Goal: Task Accomplishment & Management: Use online tool/utility

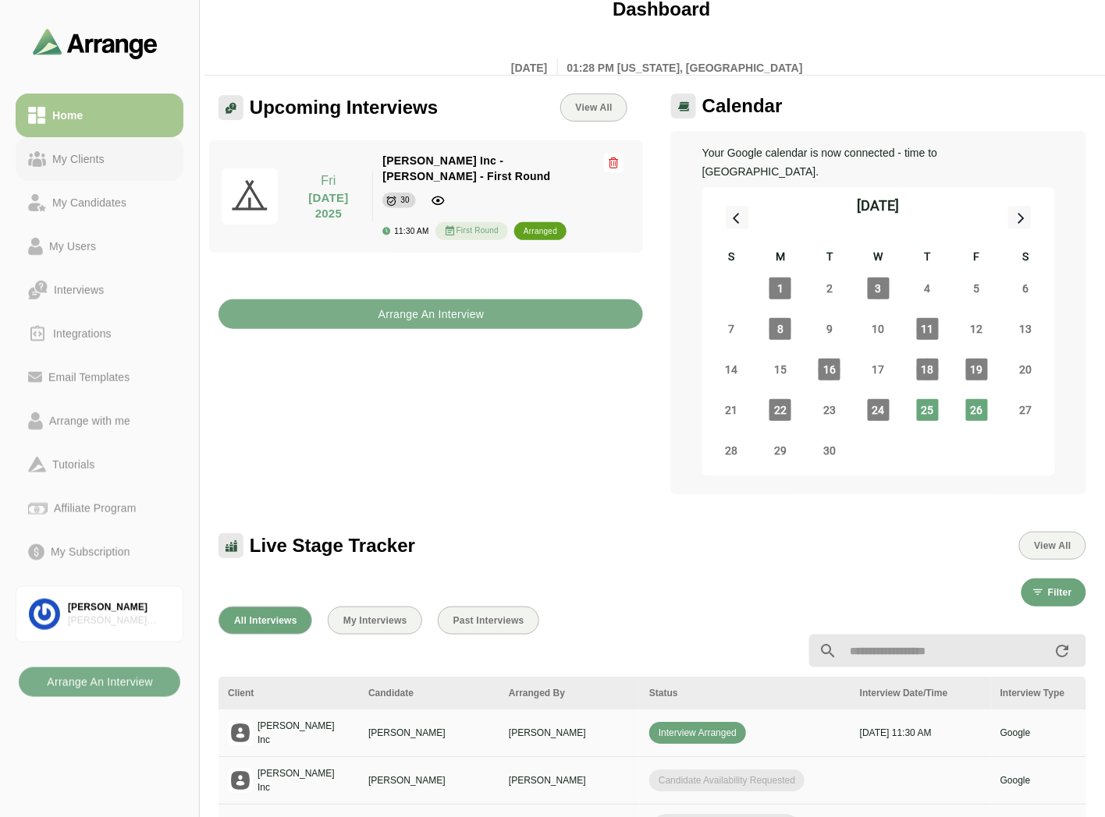
click at [69, 181] on link "My Candidates" at bounding box center [100, 203] width 168 height 44
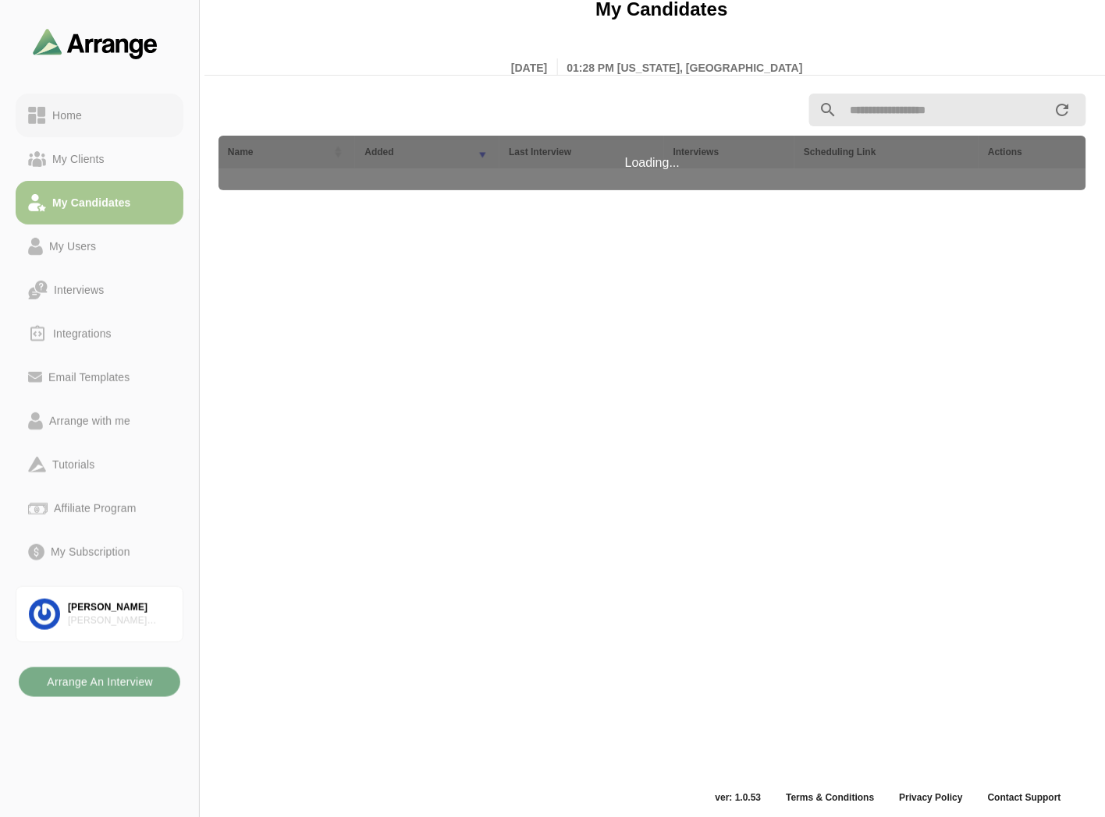
click at [87, 115] on div "Home" at bounding box center [67, 115] width 42 height 19
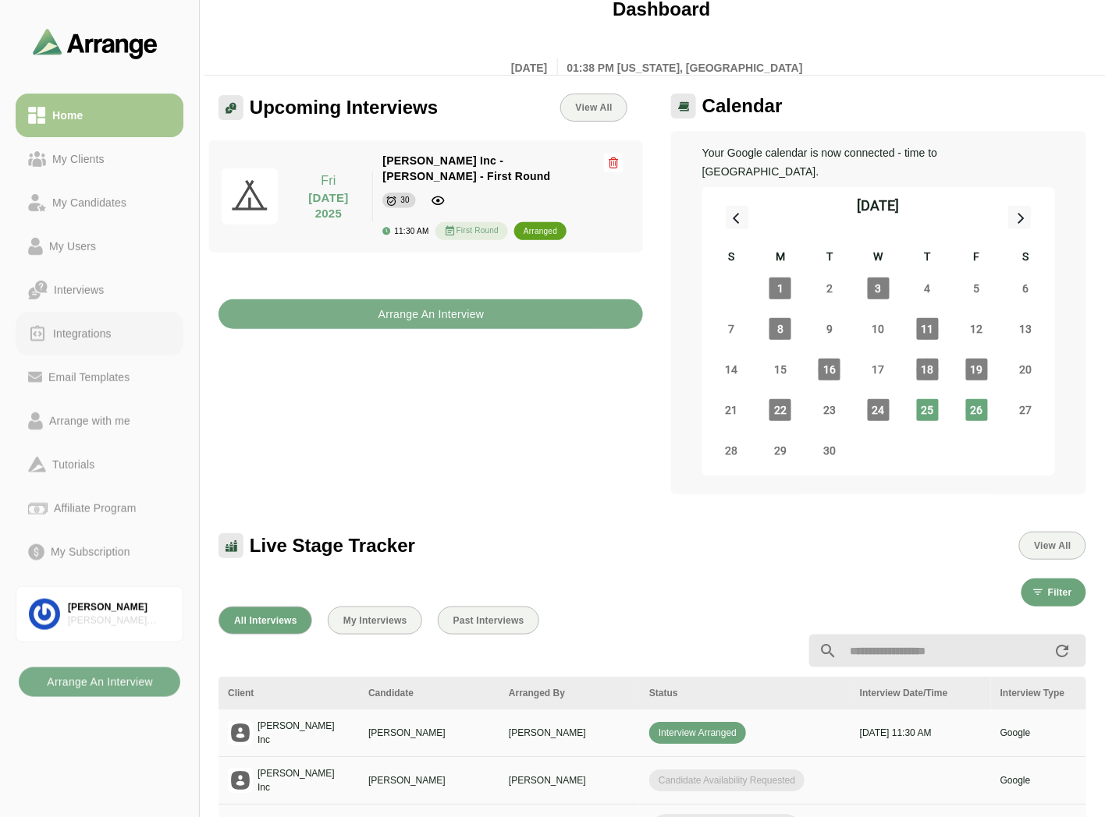
click at [94, 328] on div "Integrations" at bounding box center [82, 334] width 71 height 19
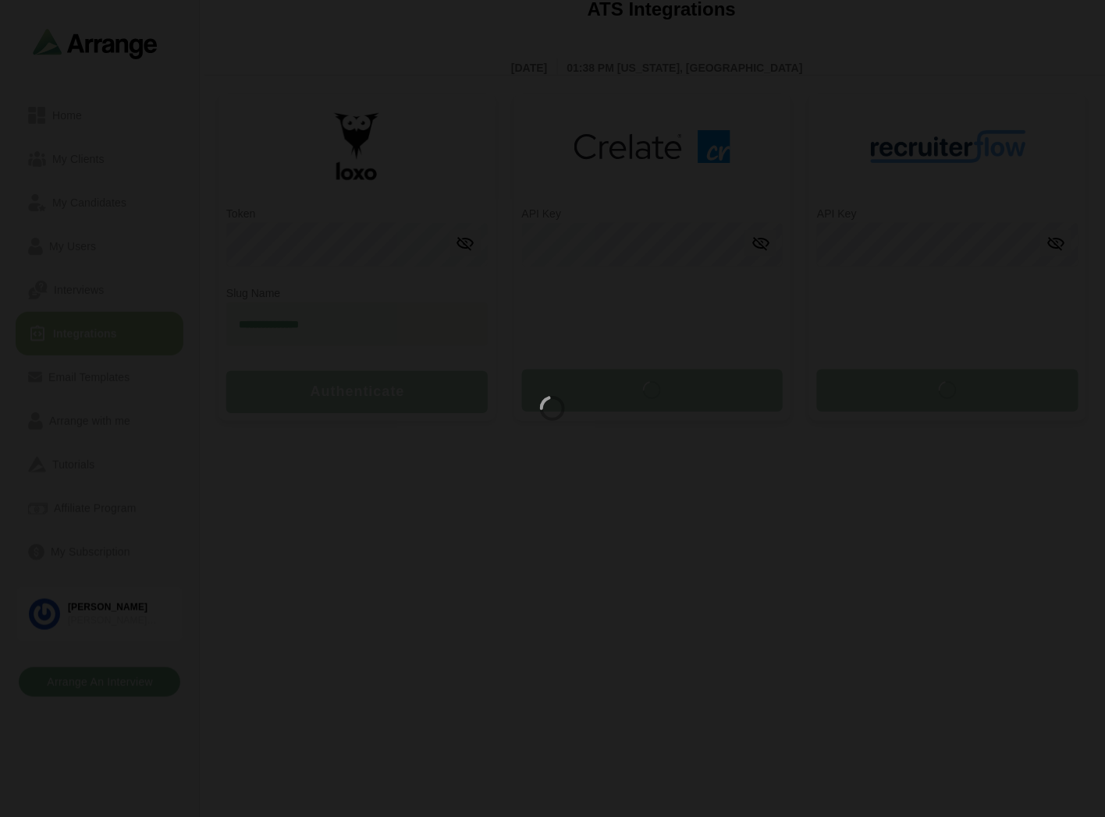
type input "**********"
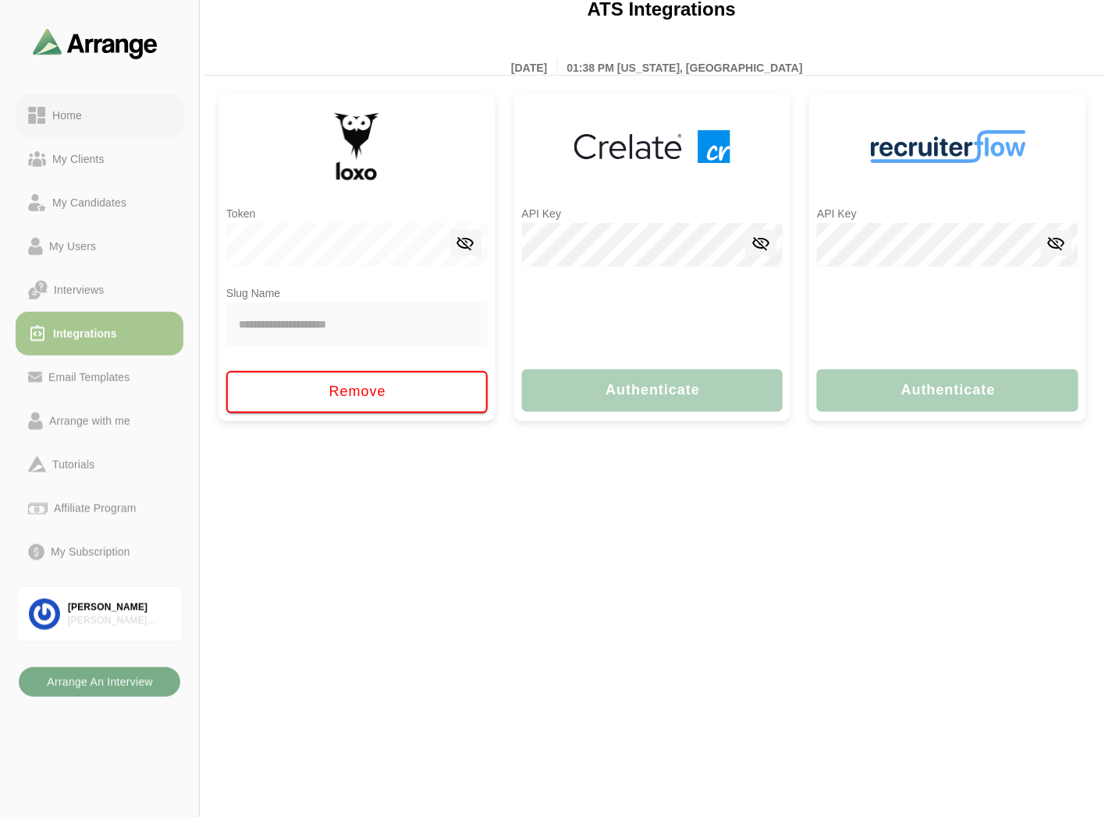
click at [91, 119] on div "Home" at bounding box center [99, 115] width 143 height 19
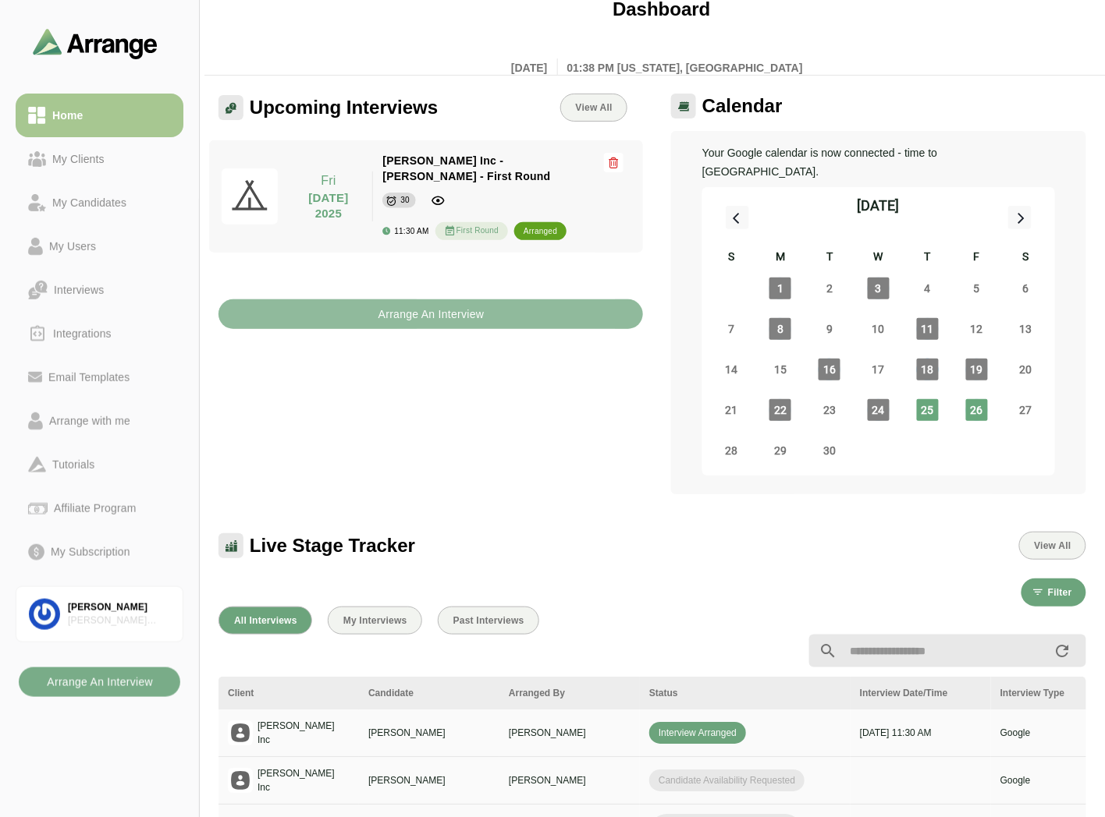
click at [392, 302] on b "Arrange An Interview" at bounding box center [431, 315] width 107 height 30
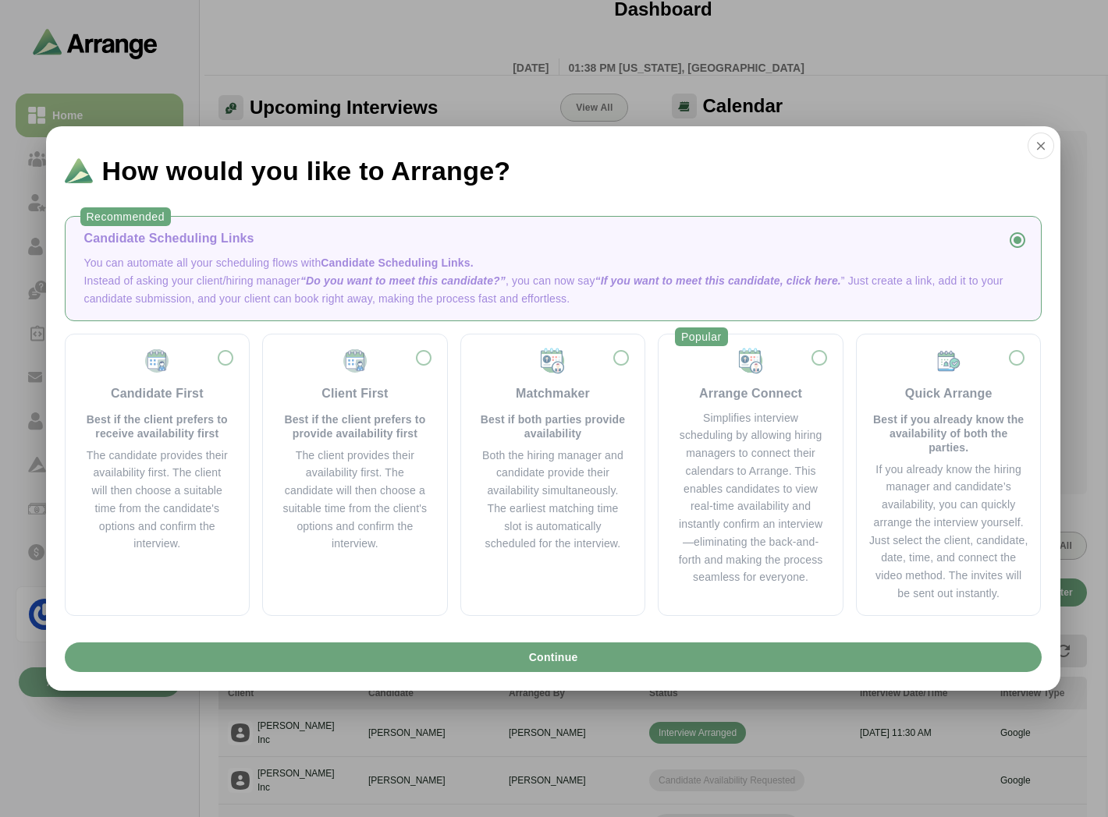
click at [1026, 143] on div "How would you like to Arrange?" at bounding box center [553, 164] width 1014 height 76
click at [1036, 140] on icon "button" at bounding box center [1041, 146] width 14 height 14
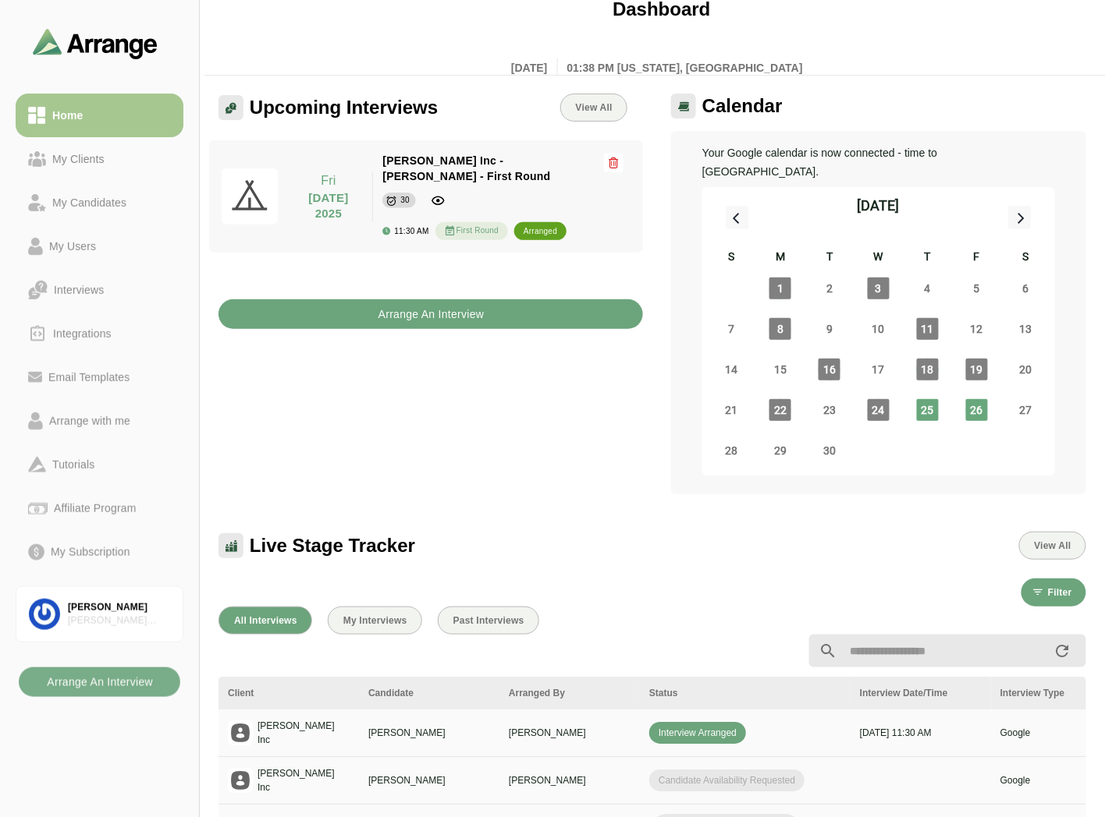
click at [392, 300] on b "Arrange An Interview" at bounding box center [431, 315] width 107 height 30
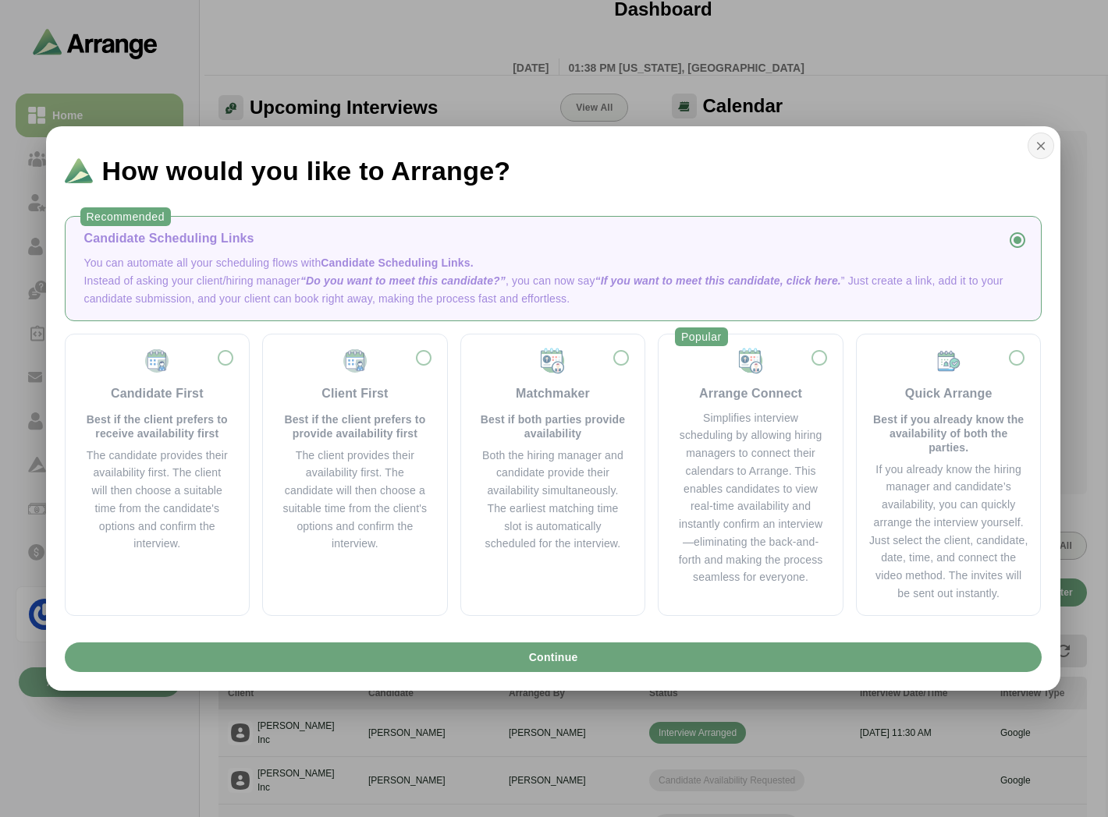
click at [1048, 144] on button "button" at bounding box center [1040, 146] width 27 height 27
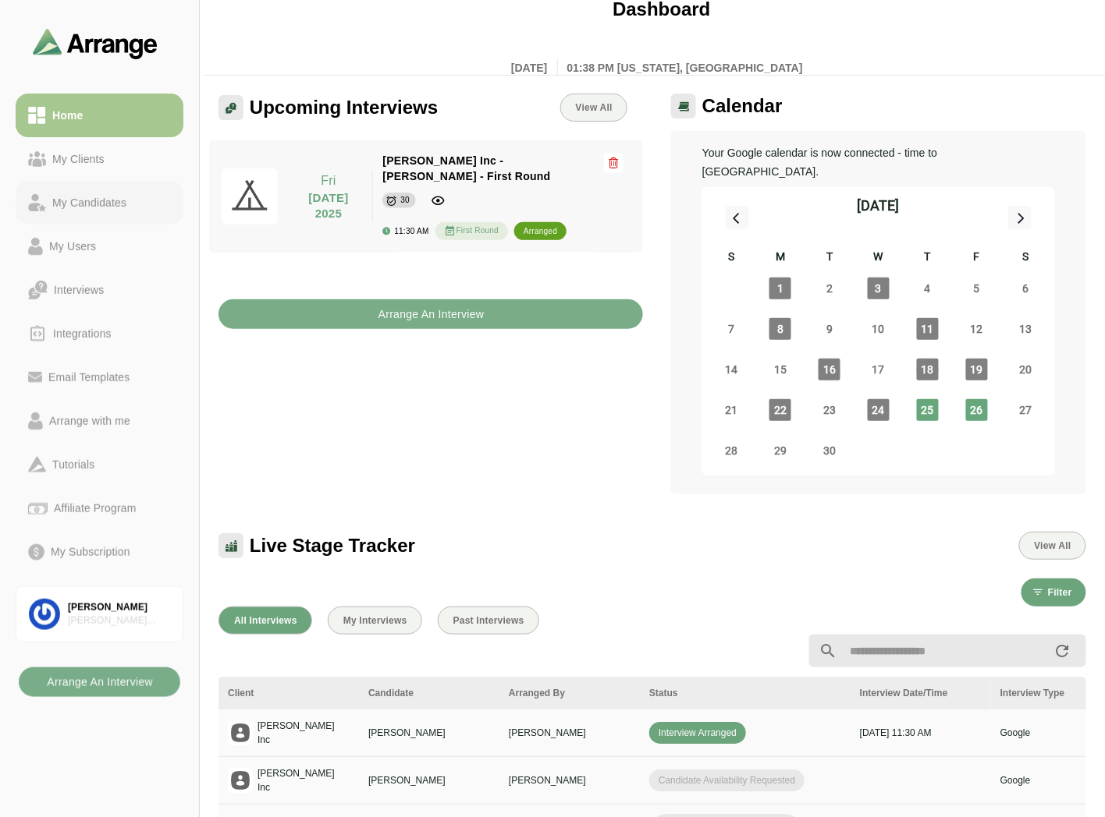
click at [114, 186] on link "My Candidates" at bounding box center [100, 203] width 168 height 44
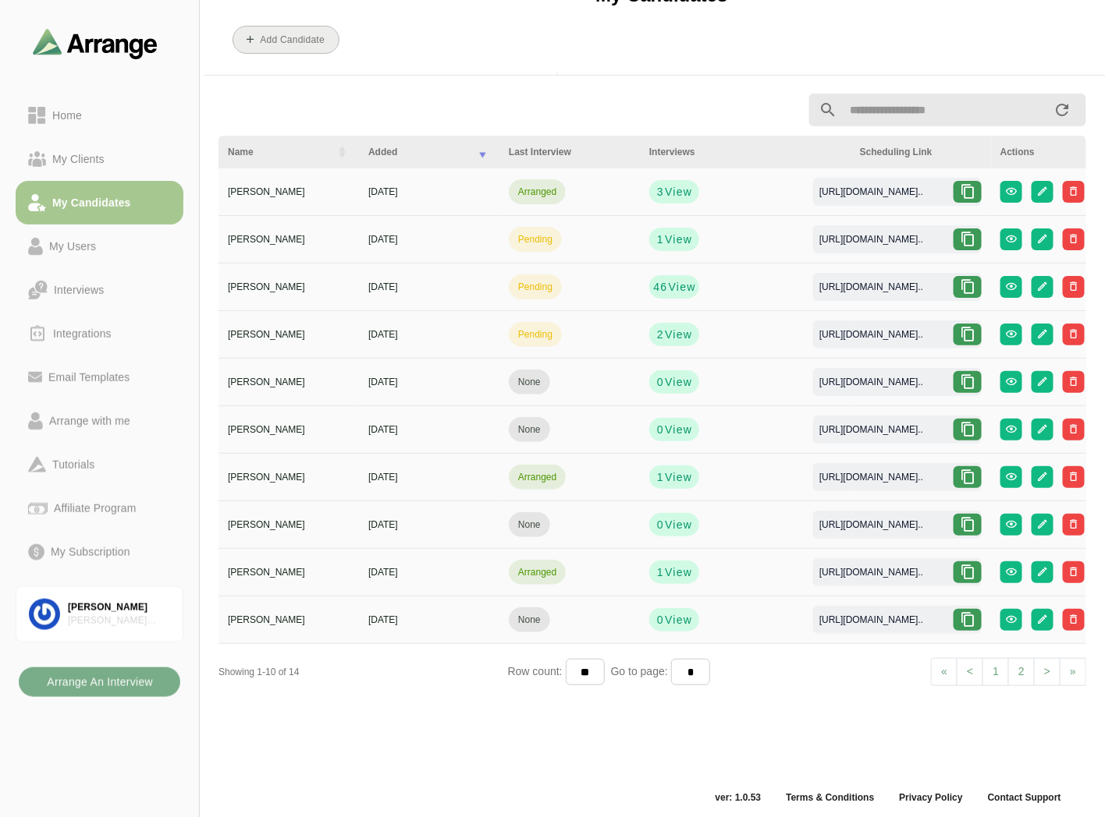
click at [275, 40] on b "Add Candidate" at bounding box center [292, 39] width 66 height 11
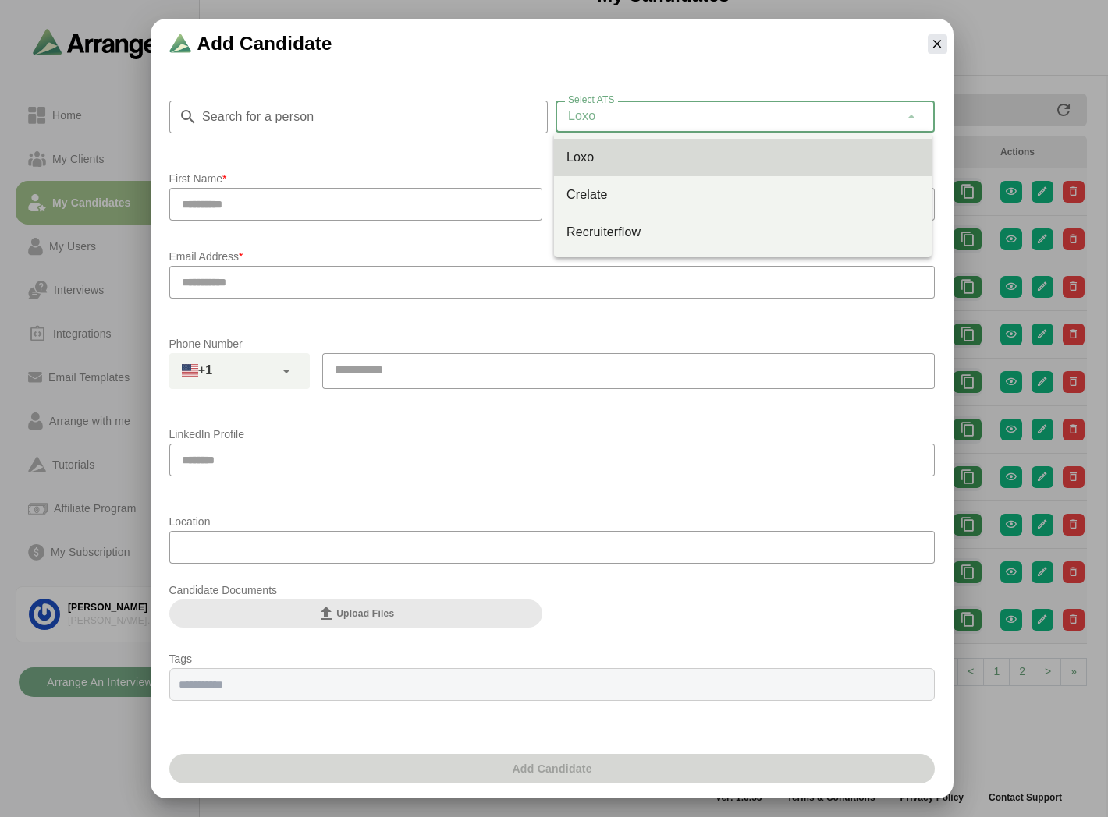
click at [677, 119] on div "Loxo ****" at bounding box center [726, 116] width 343 height 31
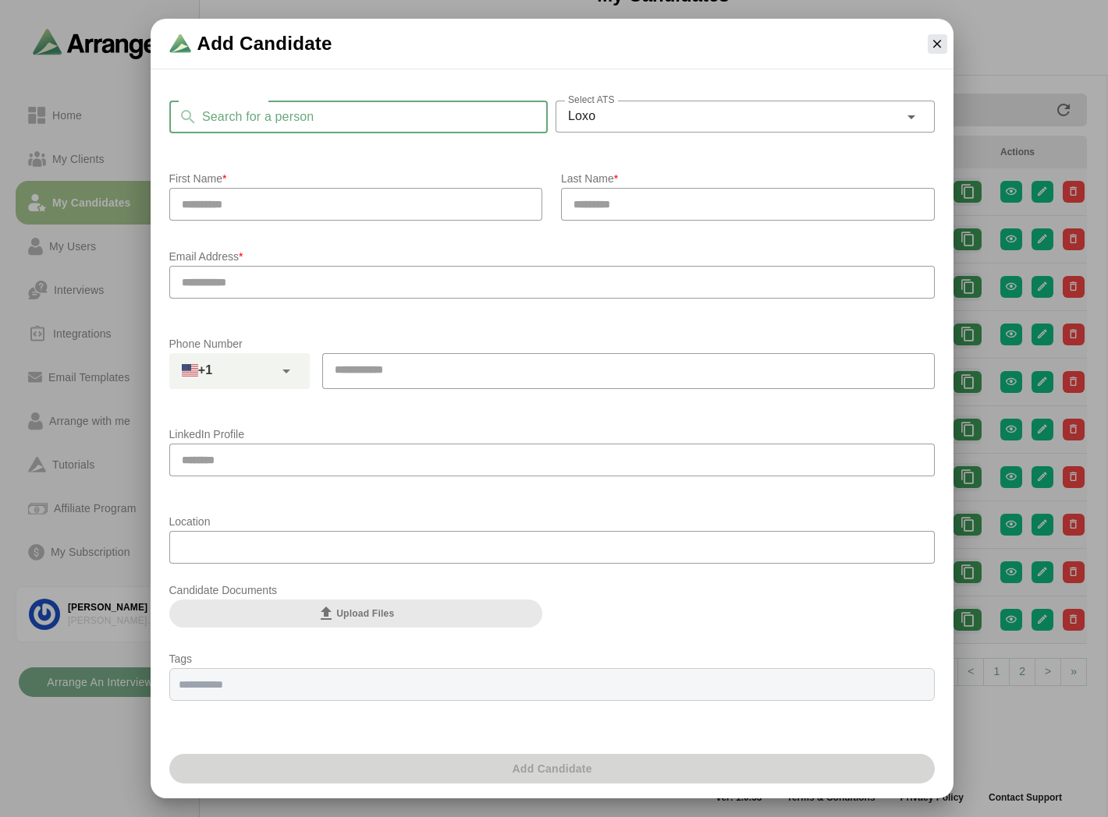
click at [278, 115] on input "Search for a person" at bounding box center [372, 117] width 351 height 33
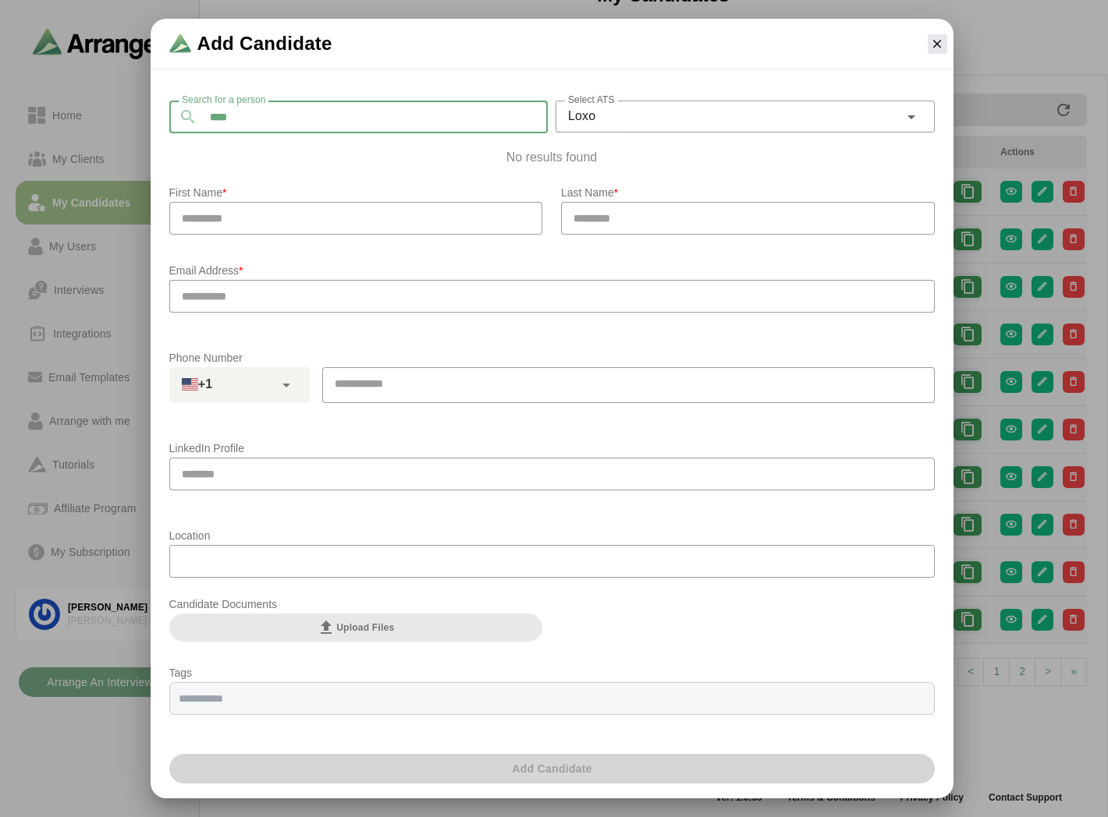
type input "*****"
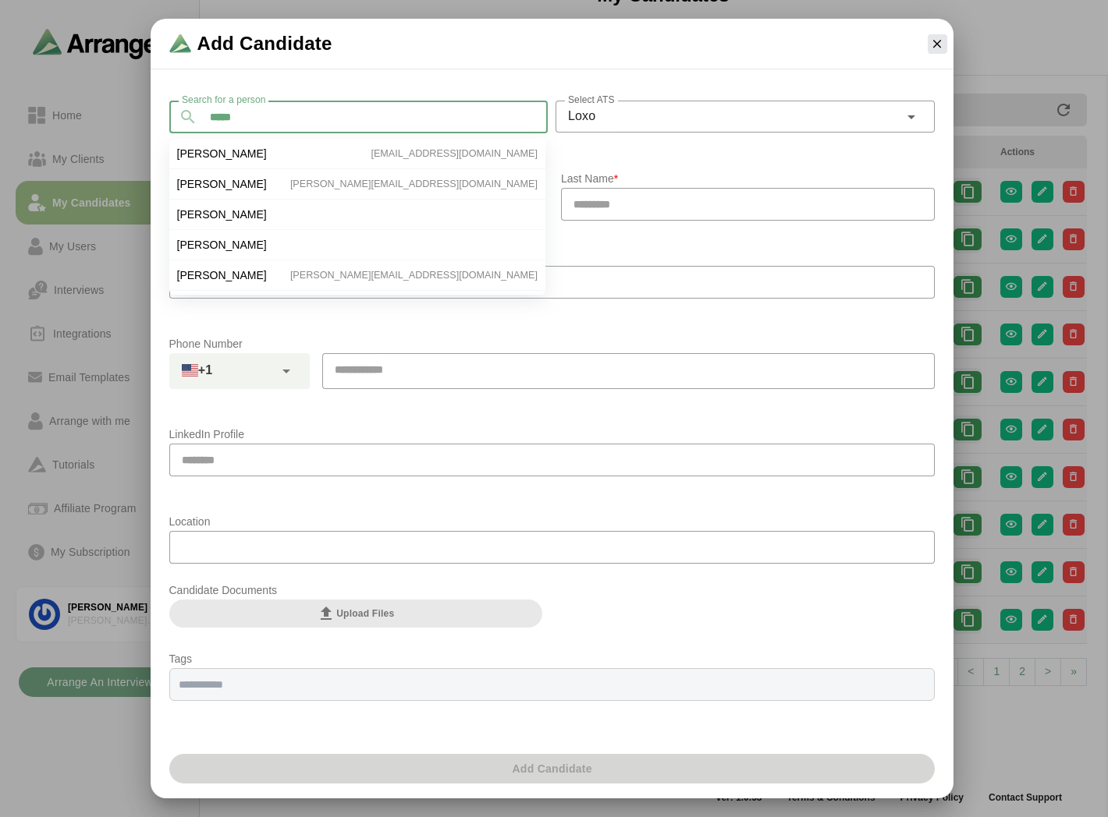
drag, startPoint x: 317, startPoint y: 112, endPoint x: 157, endPoint y: 92, distance: 161.1
click at [157, 92] on div "Search for a person ***** Search for a person Select ATS Loxo **** Select ATS […" at bounding box center [552, 436] width 803 height 726
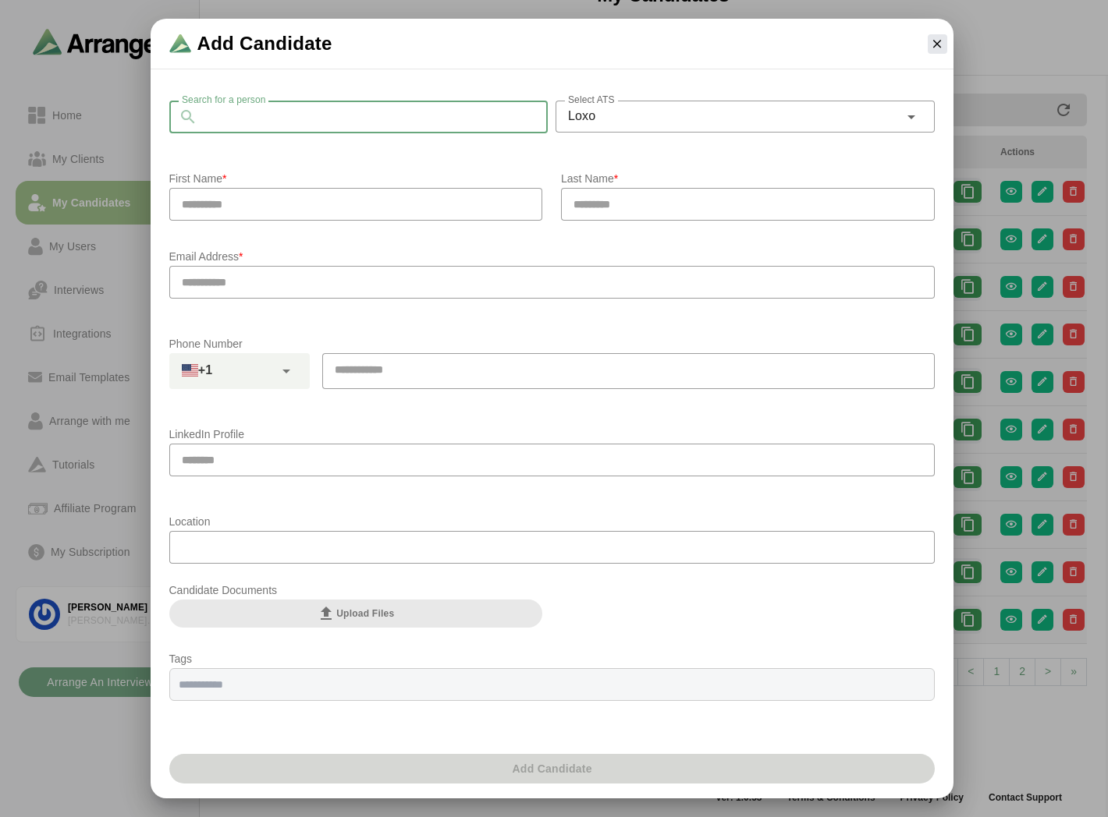
click at [284, 154] on div "Search for a person Search for a person Select ATS Loxo **** Select ATS" at bounding box center [552, 118] width 784 height 84
click at [260, 111] on input "Search for a person" at bounding box center [372, 117] width 351 height 33
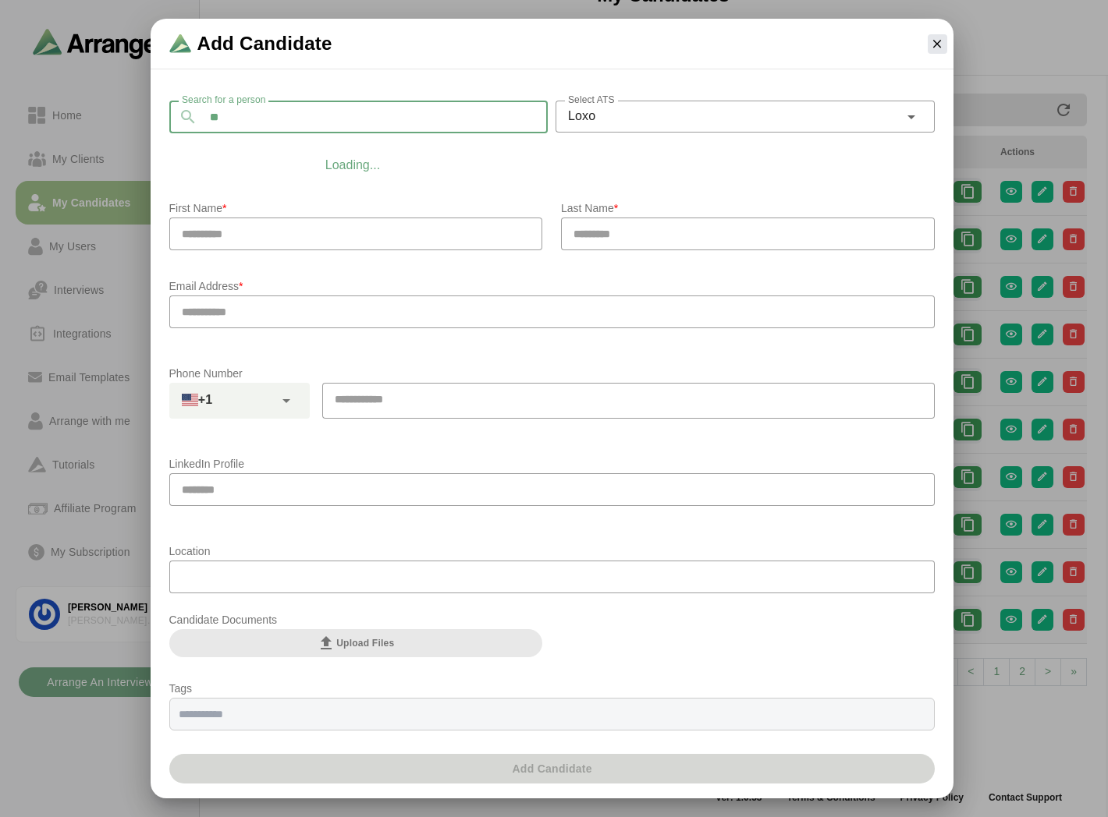
type input "*"
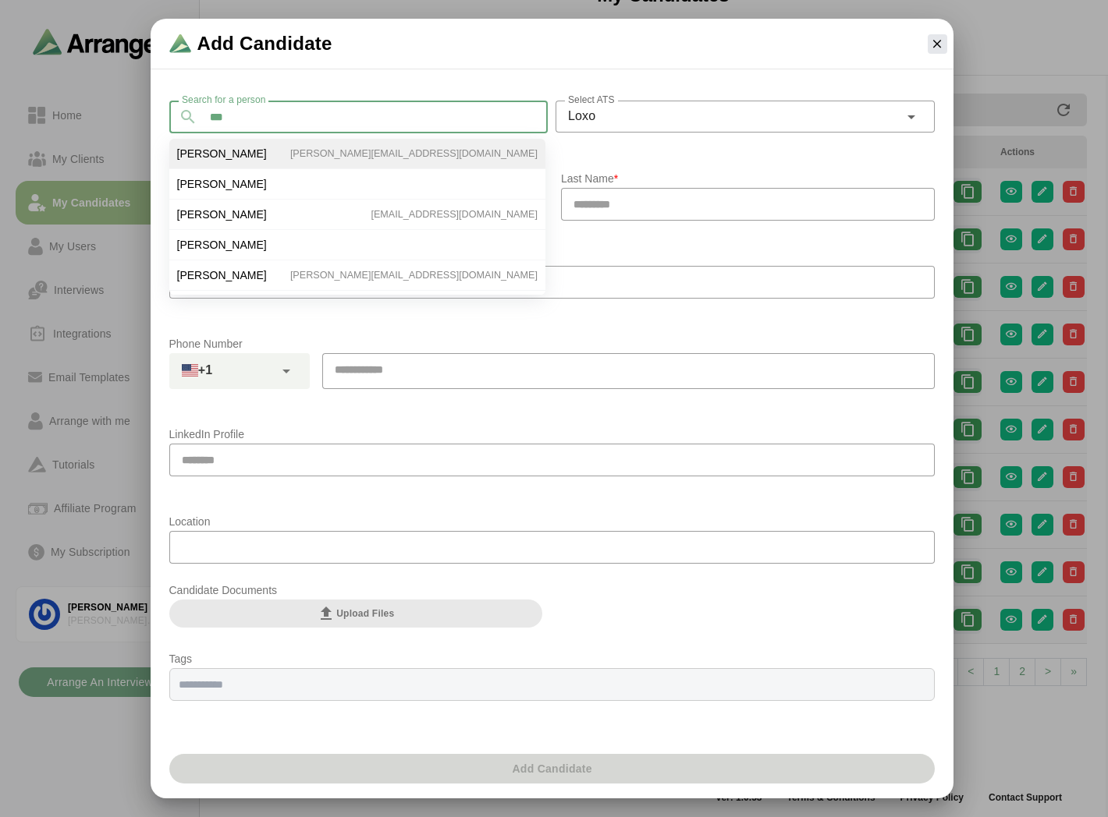
type input "***"
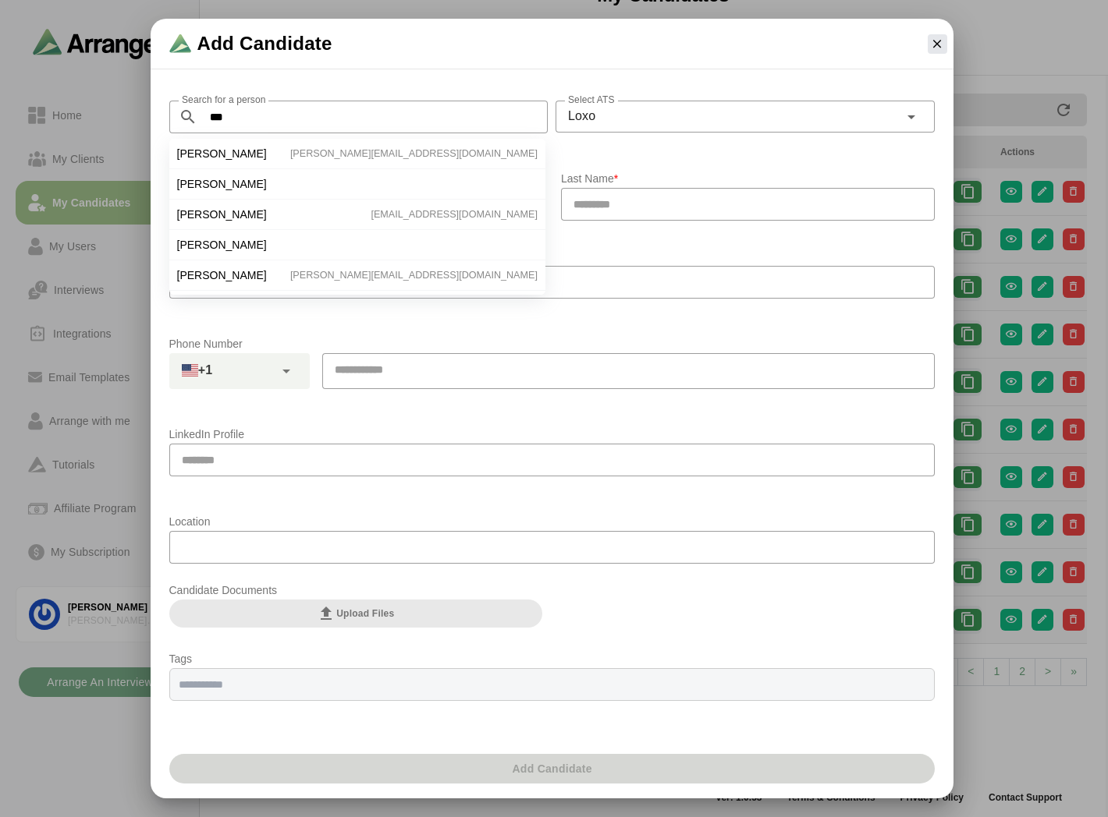
click at [658, 140] on div at bounding box center [745, 145] width 354 height 11
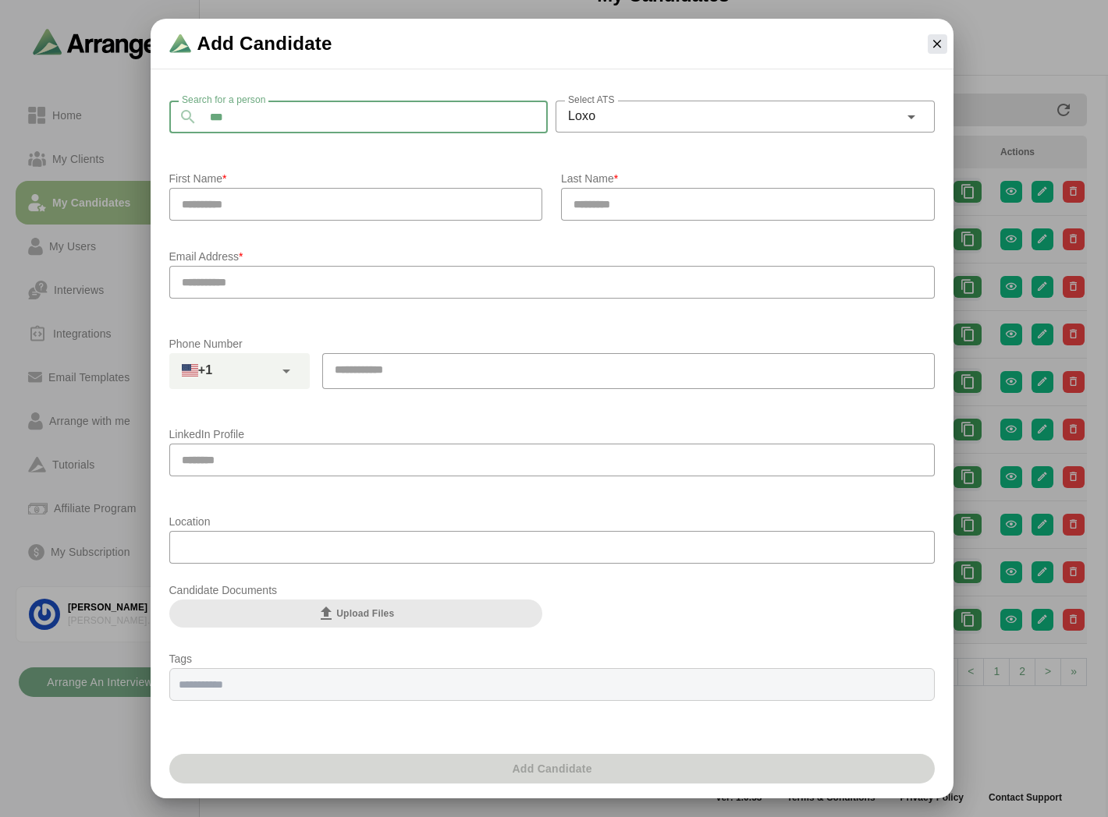
drag, startPoint x: 322, startPoint y: 120, endPoint x: 153, endPoint y: 107, distance: 169.8
click at [153, 107] on div "Search for a person *** Search for a person Select ATS Loxo **** Select ATS Fir…" at bounding box center [552, 436] width 803 height 726
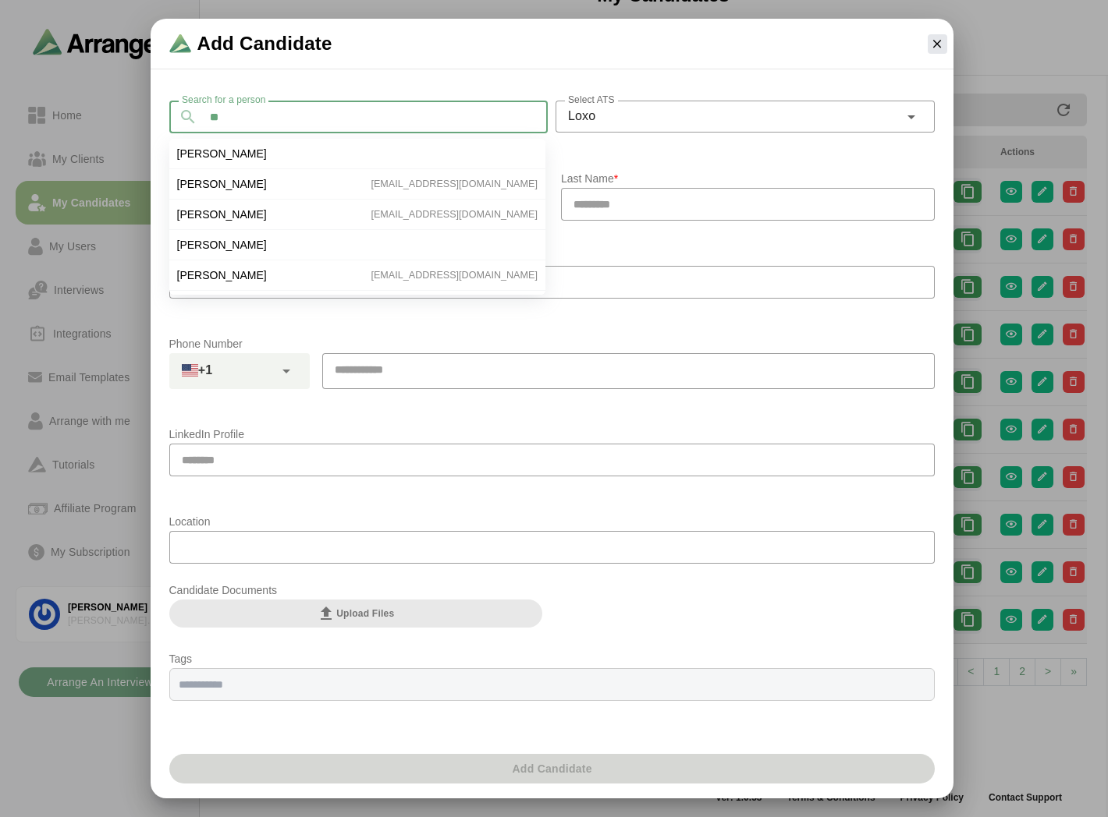
type input "*"
click at [945, 47] on button "button" at bounding box center [937, 44] width 20 height 20
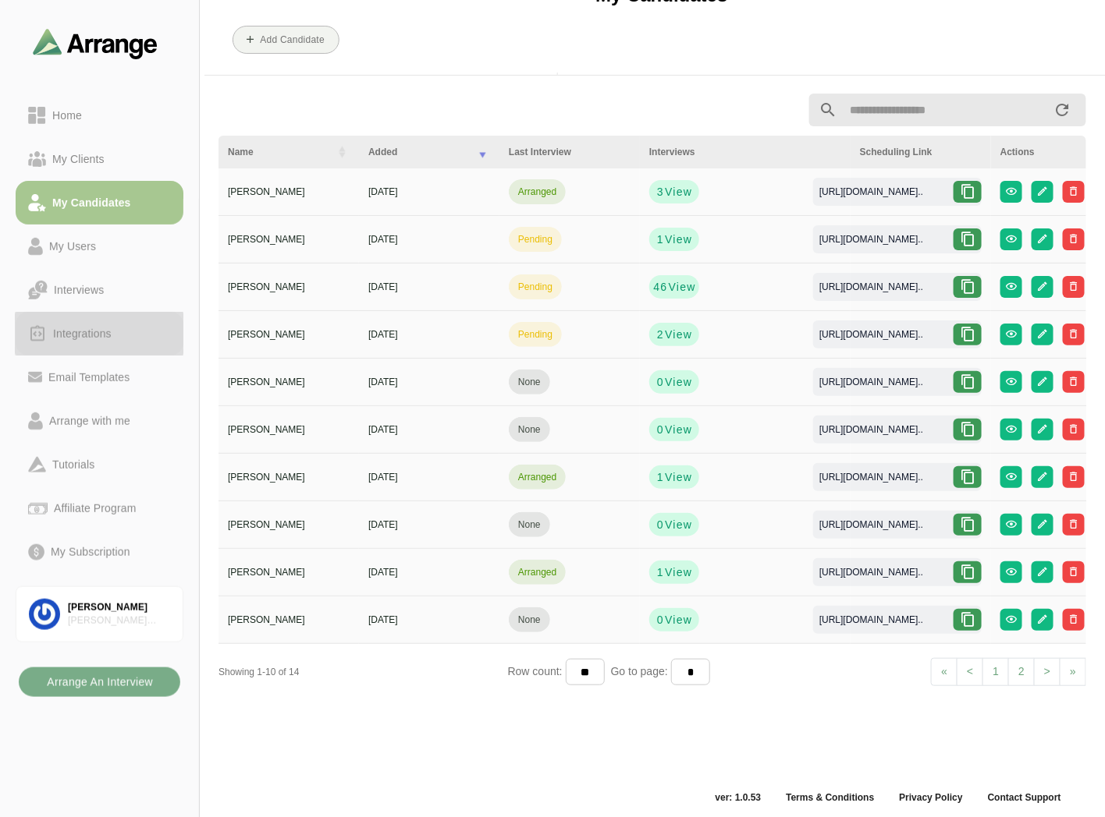
click at [89, 329] on div "Integrations" at bounding box center [82, 334] width 71 height 19
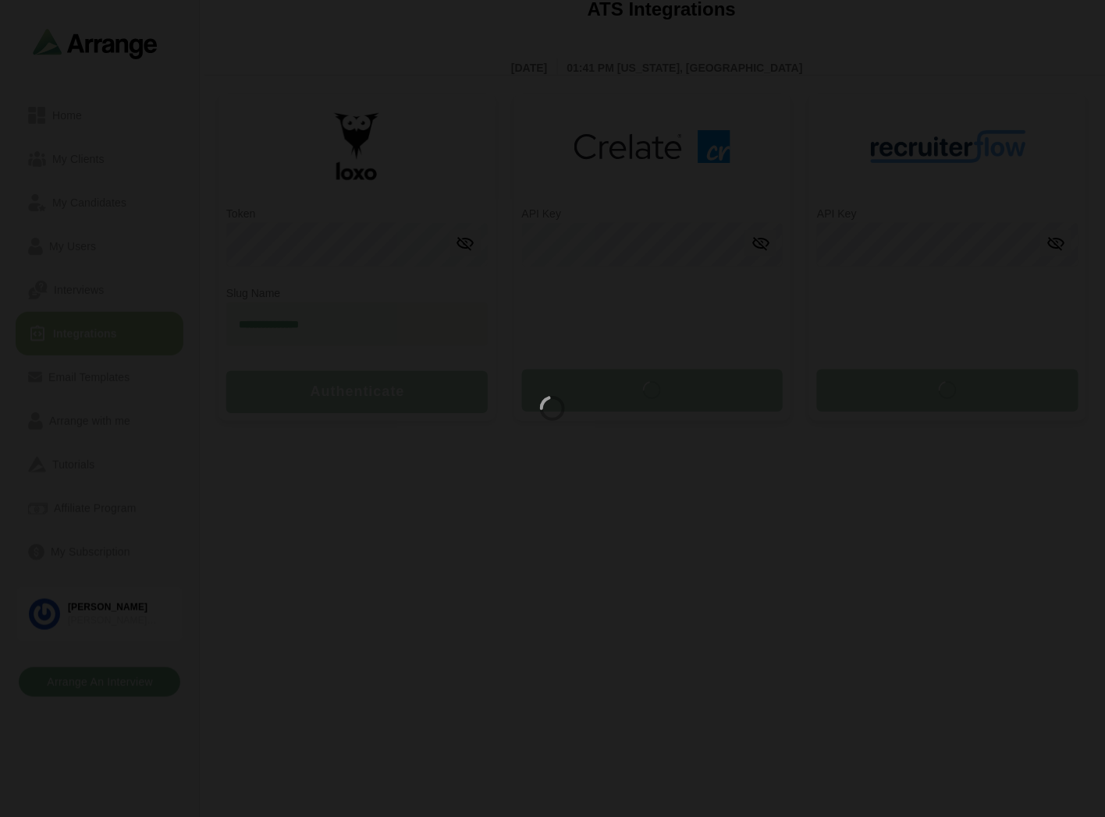
type input "**********"
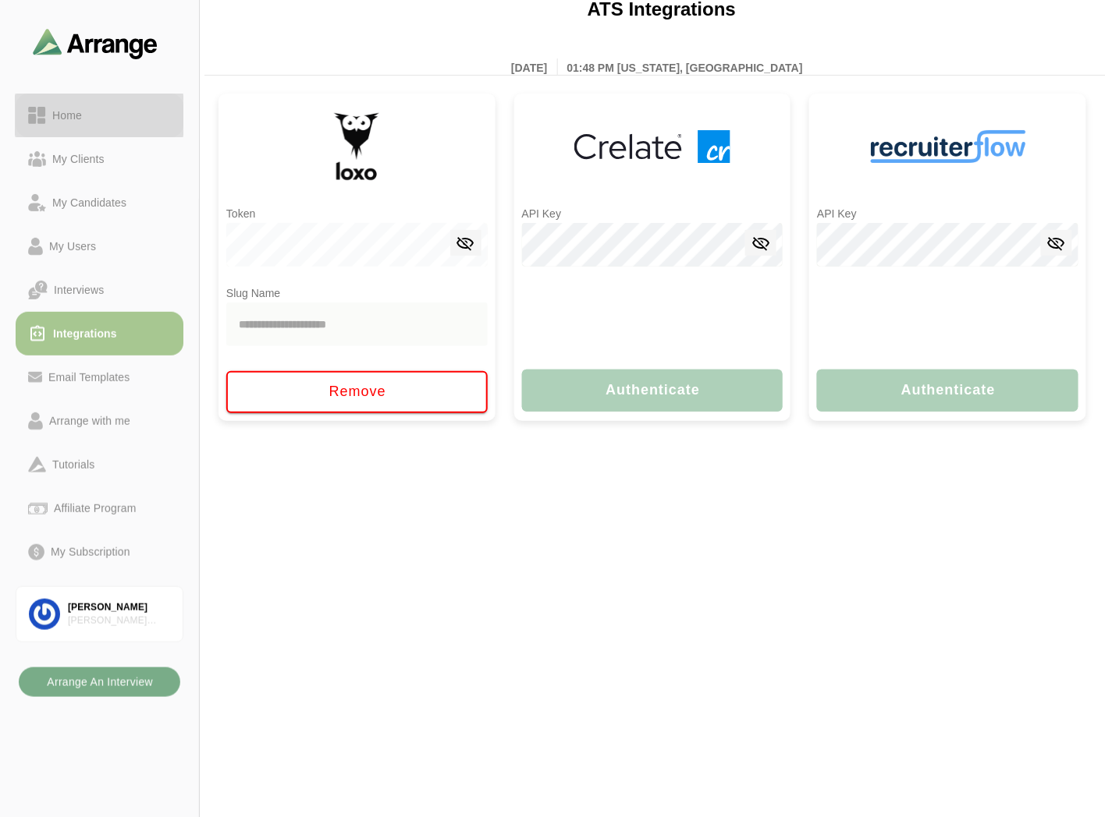
click at [90, 97] on link "Home" at bounding box center [100, 116] width 168 height 44
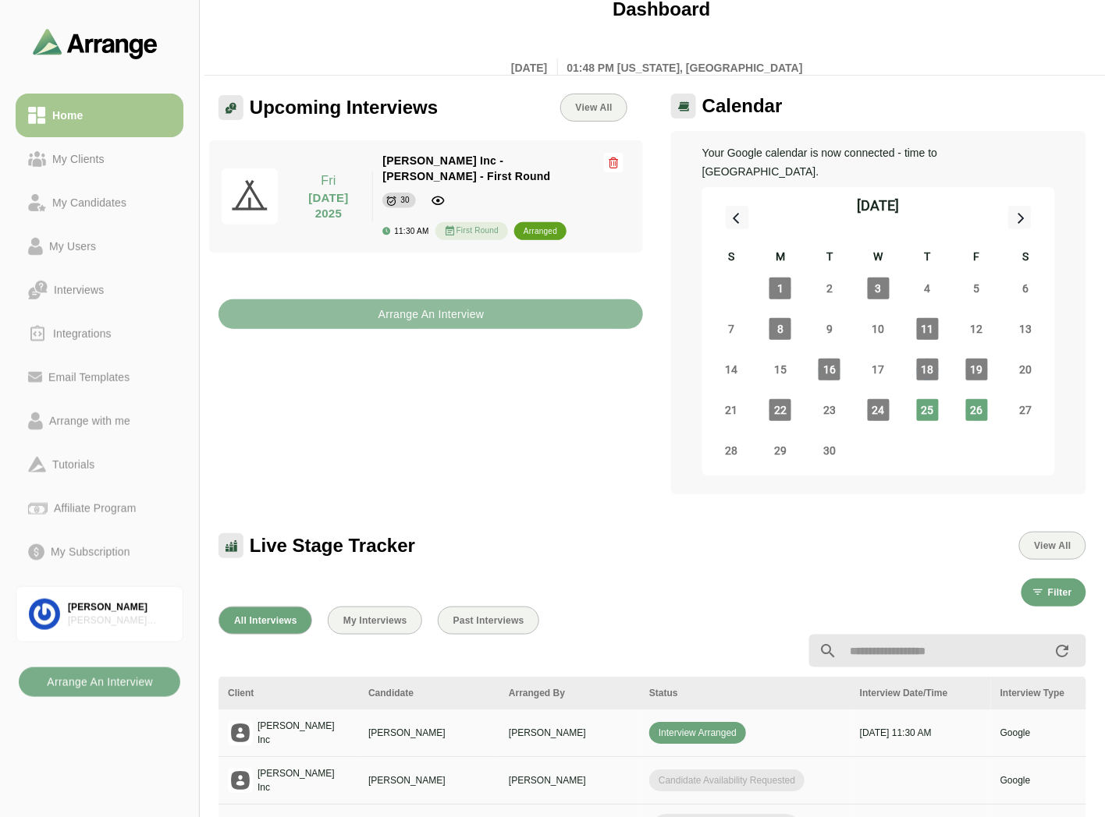
click at [437, 301] on b "Arrange An Interview" at bounding box center [431, 315] width 107 height 30
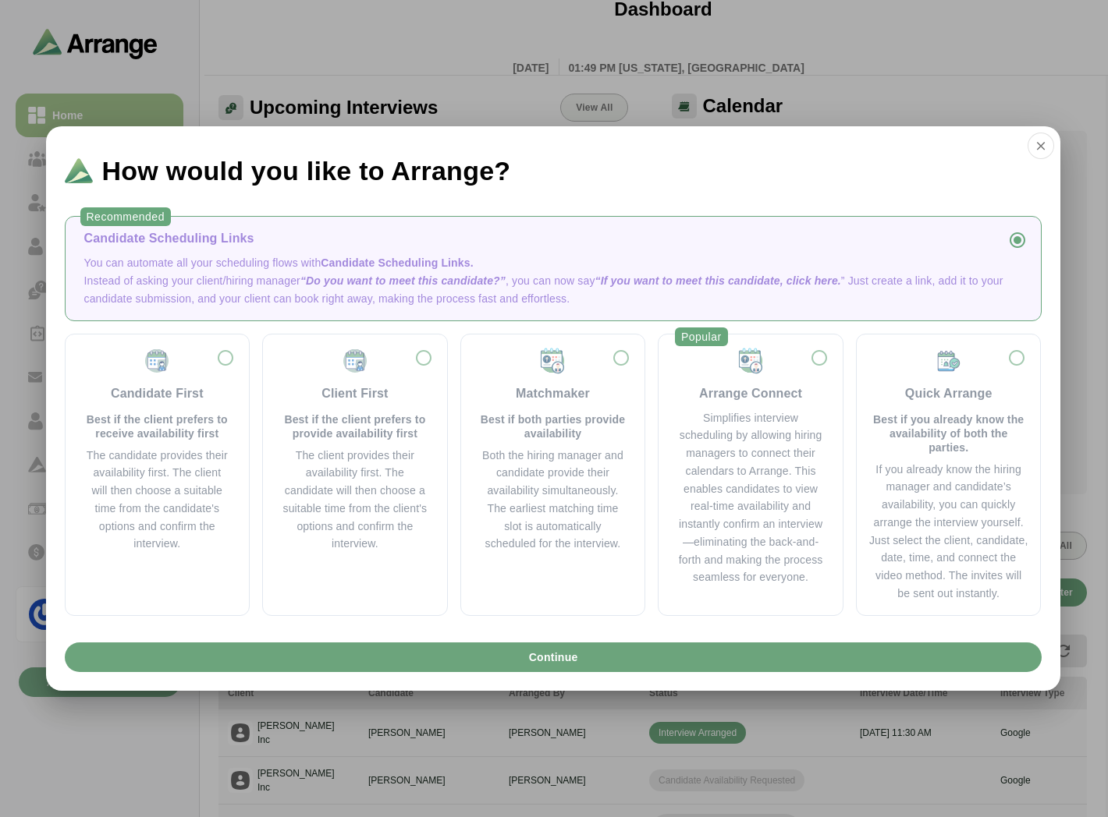
drag, startPoint x: 1036, startPoint y: 146, endPoint x: 1020, endPoint y: 147, distance: 15.6
click at [1037, 146] on icon "button" at bounding box center [1041, 146] width 14 height 14
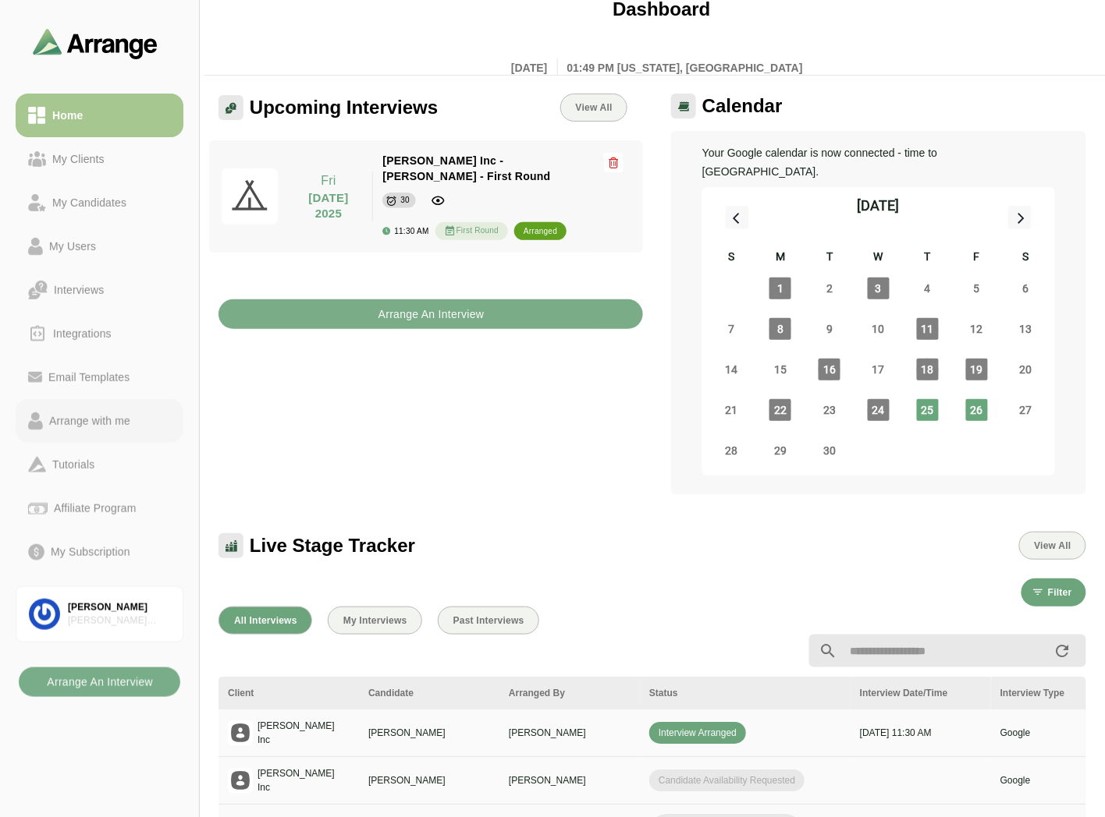
click at [98, 417] on div "Arrange with me" at bounding box center [90, 421] width 94 height 19
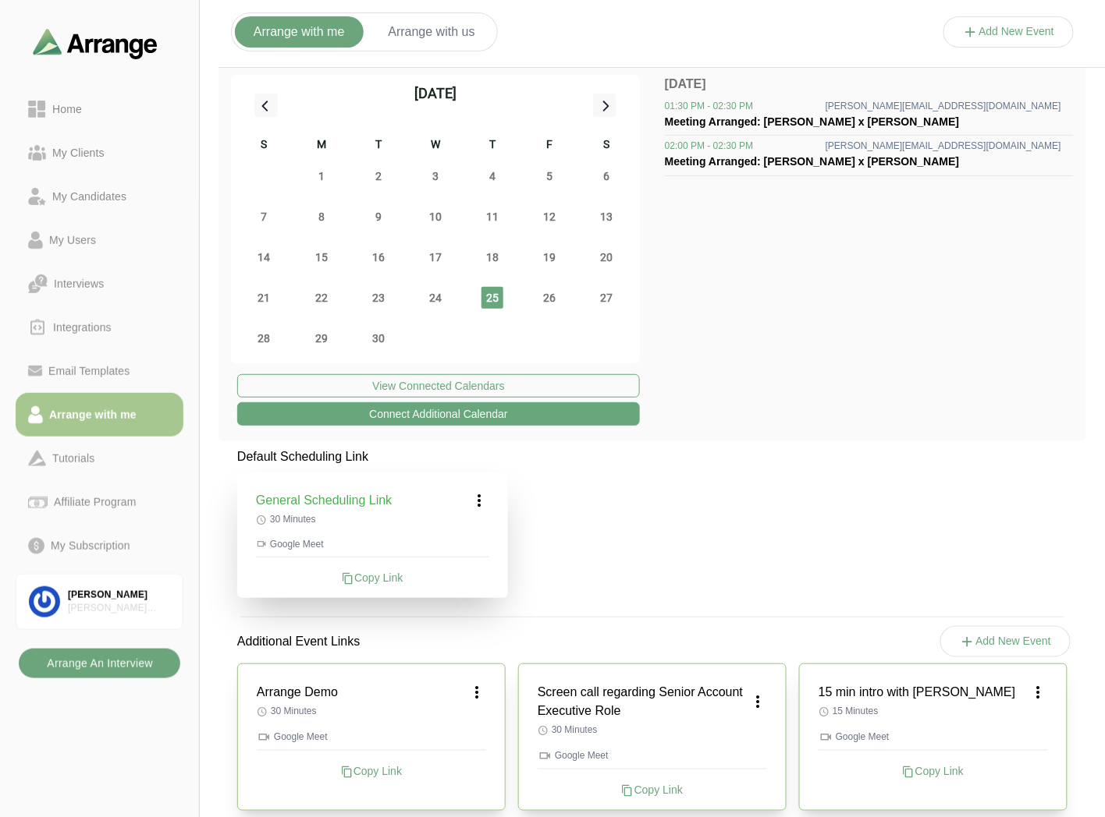
click at [104, 661] on b "Arrange An Interview" at bounding box center [99, 664] width 107 height 30
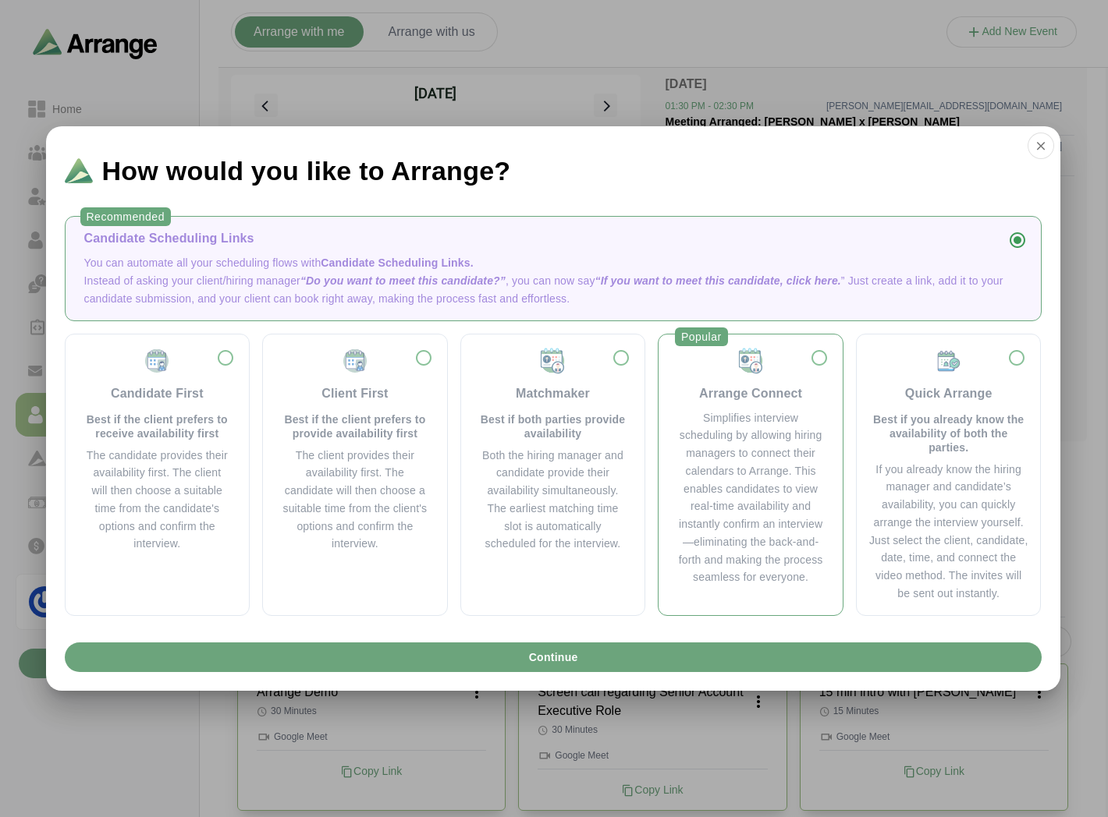
click at [800, 434] on div "Simplifies interview scheduling by allowing hiring managers to connect their ca…" at bounding box center [750, 499] width 147 height 178
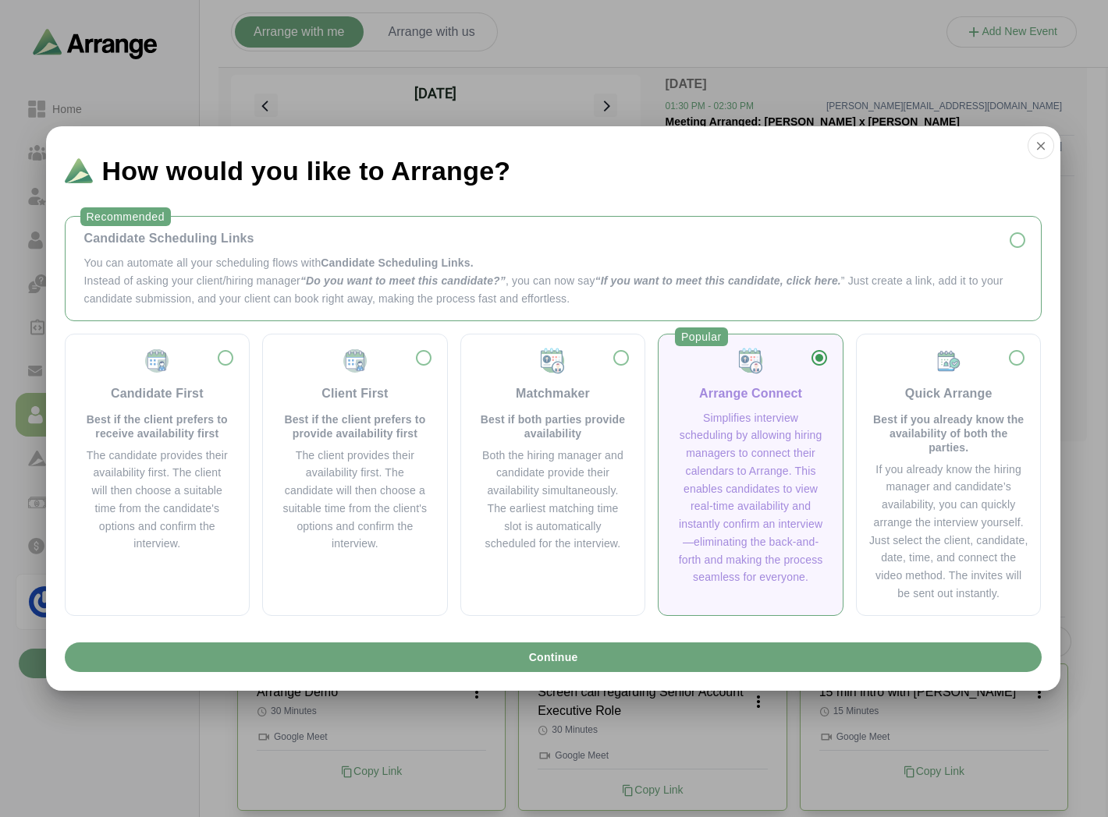
click at [615, 292] on p "Instead of asking your client/hiring manager “Do you want to meet this candidat…" at bounding box center [553, 290] width 938 height 36
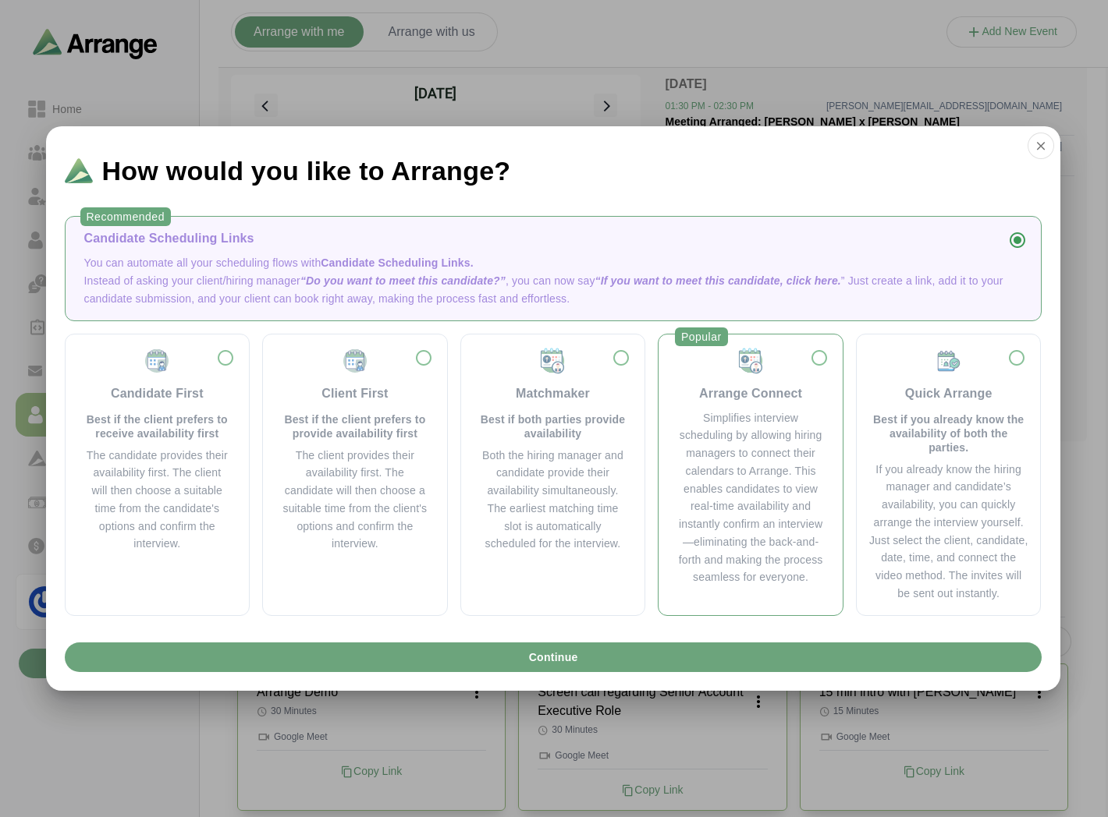
click at [832, 477] on div "Popular Arrange Connect Simplifies interview scheduling by allowing hiring mana…" at bounding box center [751, 475] width 186 height 282
click at [775, 482] on div "Simplifies interview scheduling by allowing hiring managers to connect their ca…" at bounding box center [750, 499] width 147 height 178
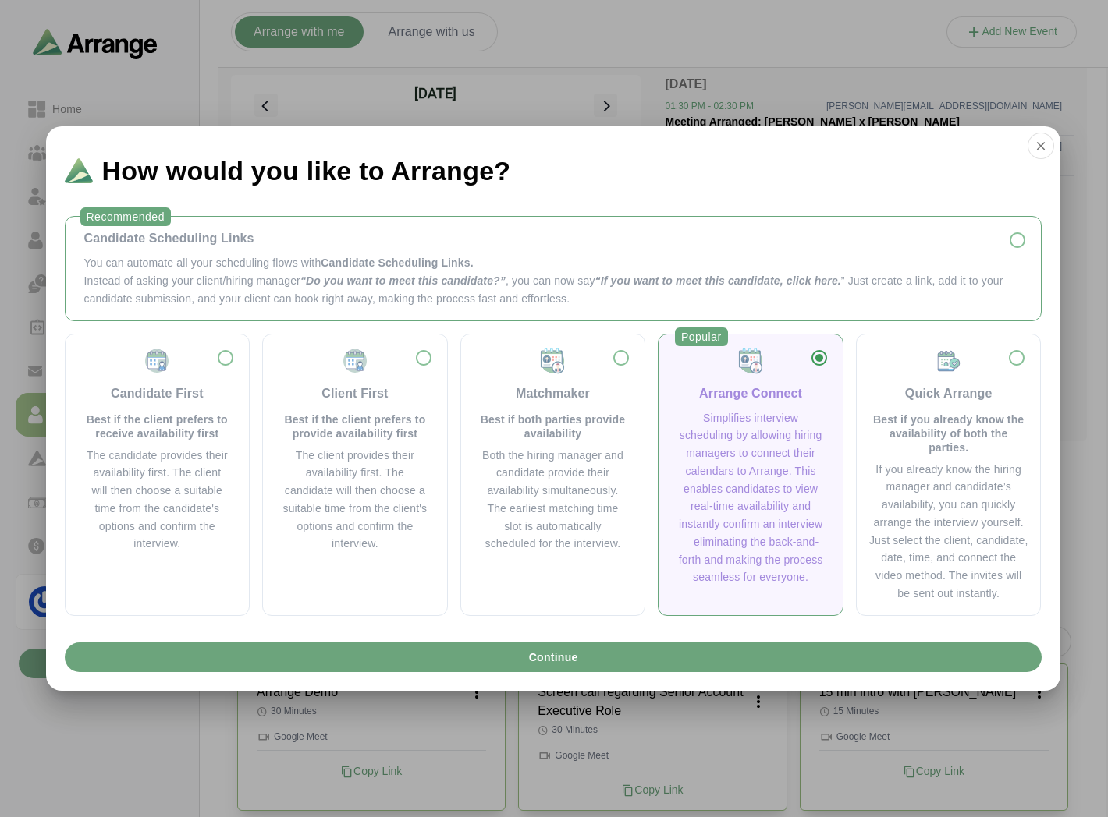
click at [547, 273] on p "Instead of asking your client/hiring manager “Do you want to meet this candidat…" at bounding box center [553, 290] width 938 height 36
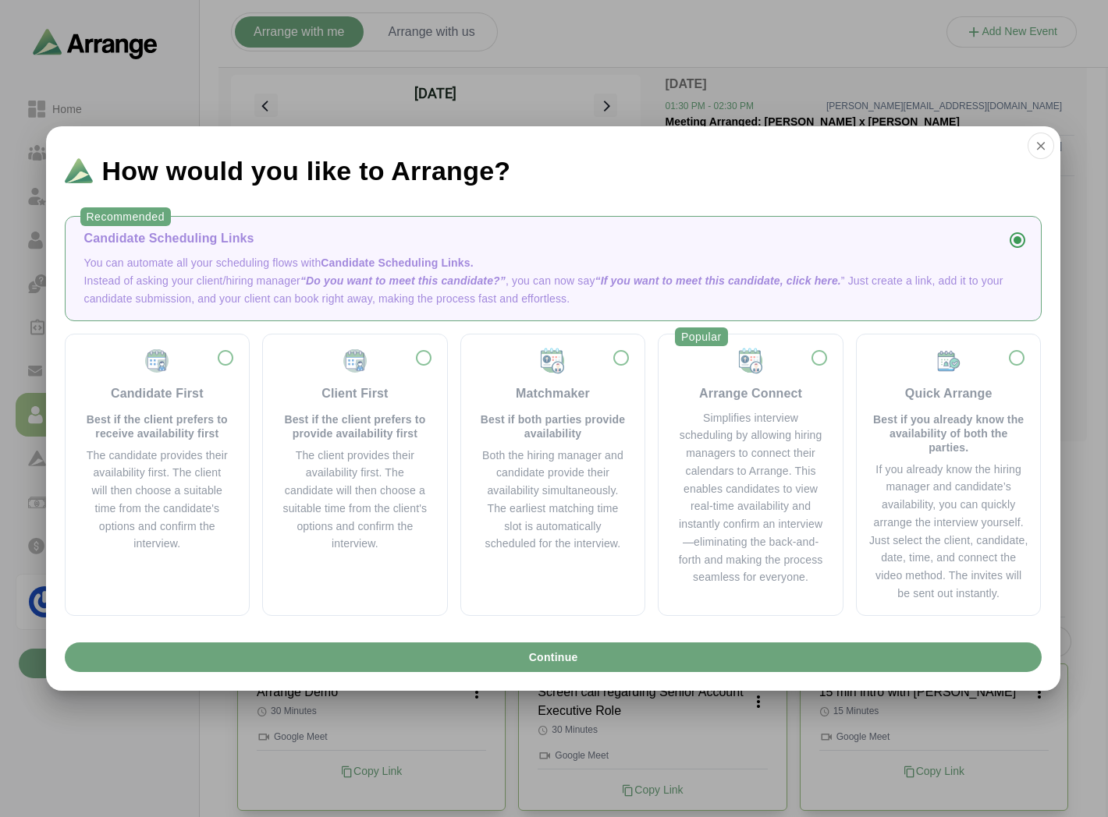
click at [158, 250] on div "Candidate Scheduling Links You can automate all your scheduling flows with Cand…" at bounding box center [553, 268] width 950 height 78
click at [588, 658] on button "Continue" at bounding box center [553, 658] width 977 height 30
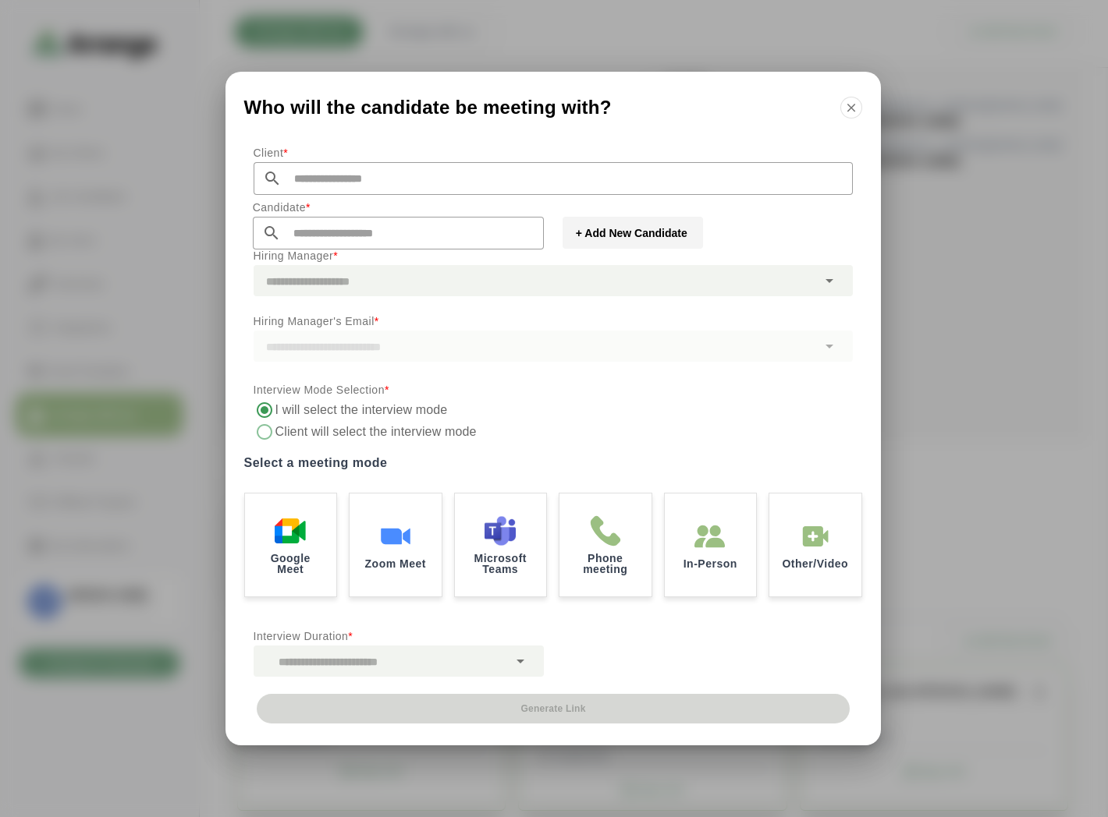
click at [325, 180] on input "text" at bounding box center [567, 178] width 571 height 33
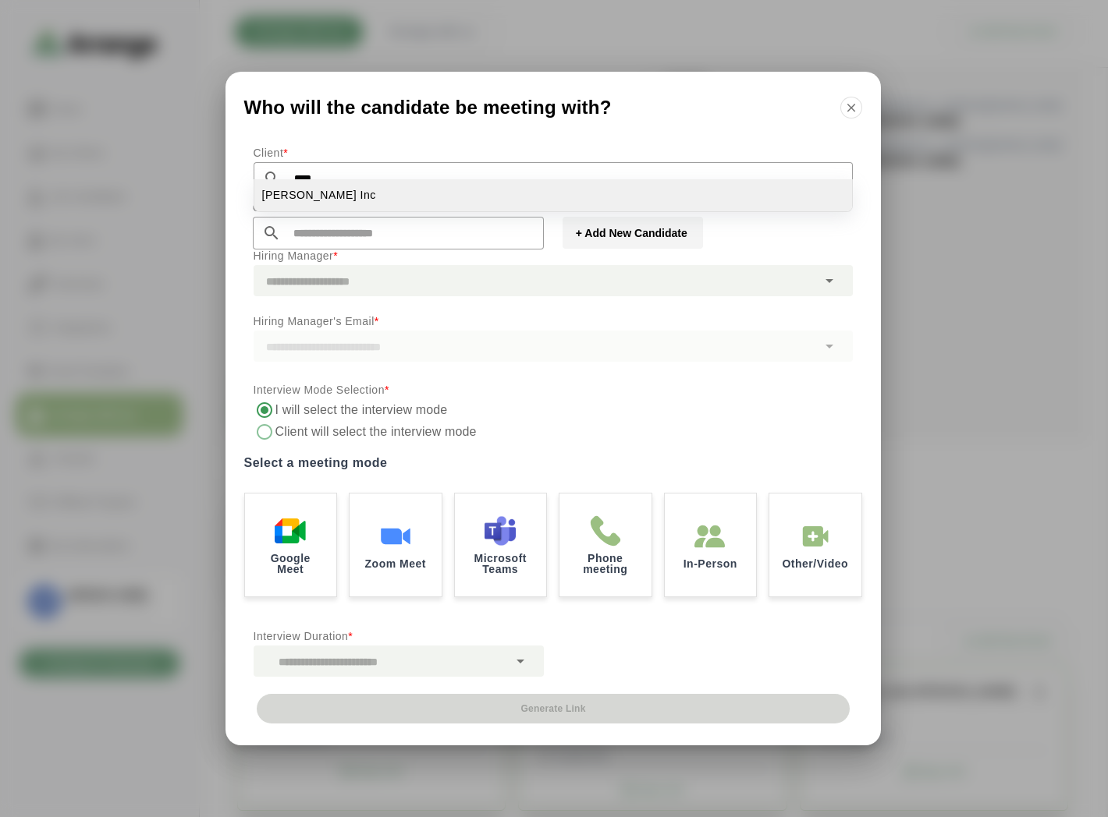
click at [328, 197] on li "[PERSON_NAME] Inc" at bounding box center [553, 195] width 598 height 32
type input "*******"
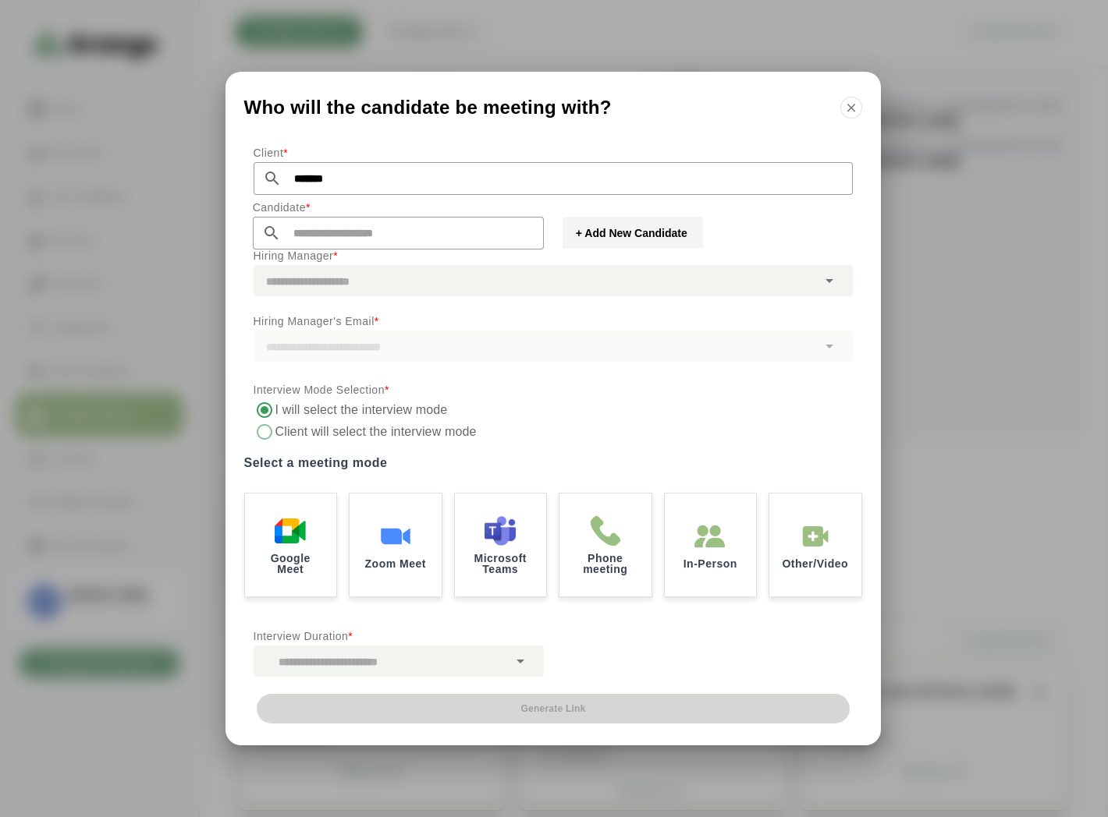
click at [343, 232] on input "text" at bounding box center [412, 233] width 263 height 33
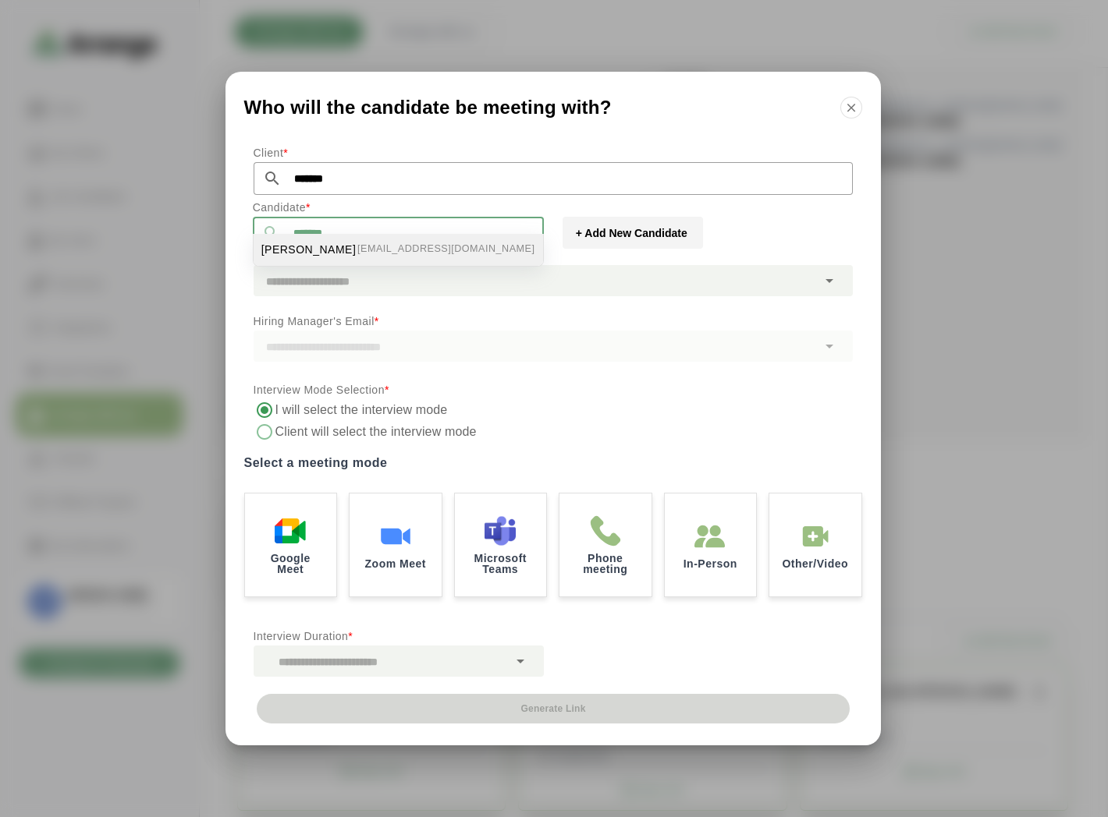
drag, startPoint x: 310, startPoint y: 255, endPoint x: 293, endPoint y: 254, distance: 17.2
click at [293, 254] on span "[PERSON_NAME]" at bounding box center [308, 250] width 95 height 16
type input "**********"
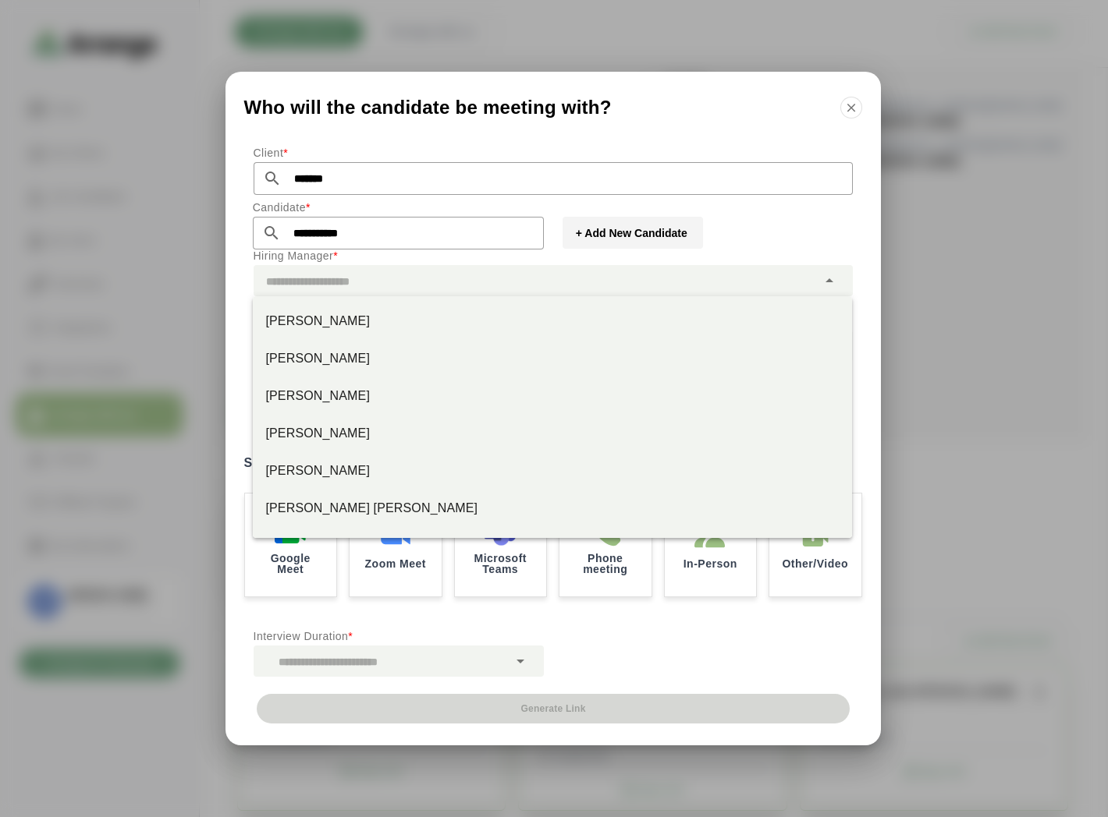
click at [345, 279] on div at bounding box center [535, 280] width 563 height 31
click at [320, 331] on div "[PERSON_NAME]" at bounding box center [552, 321] width 599 height 37
type input "*********"
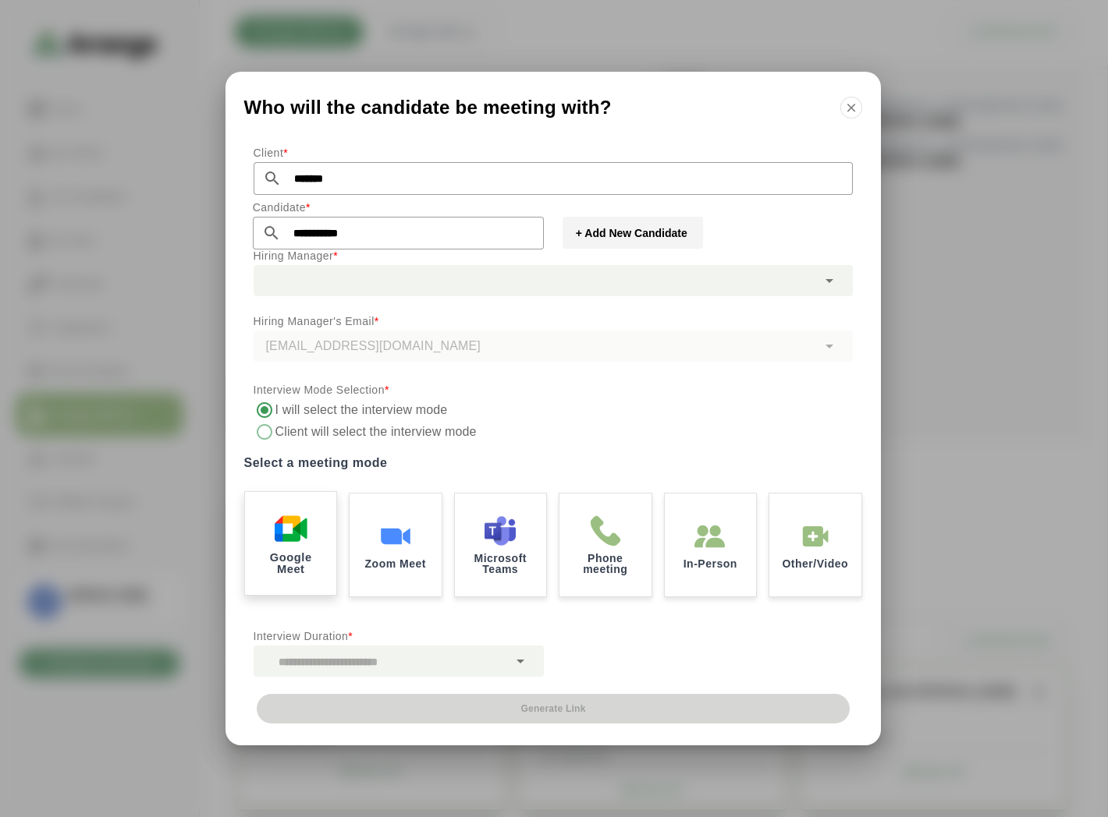
click at [293, 548] on div "Google Meet" at bounding box center [291, 544] width 96 height 108
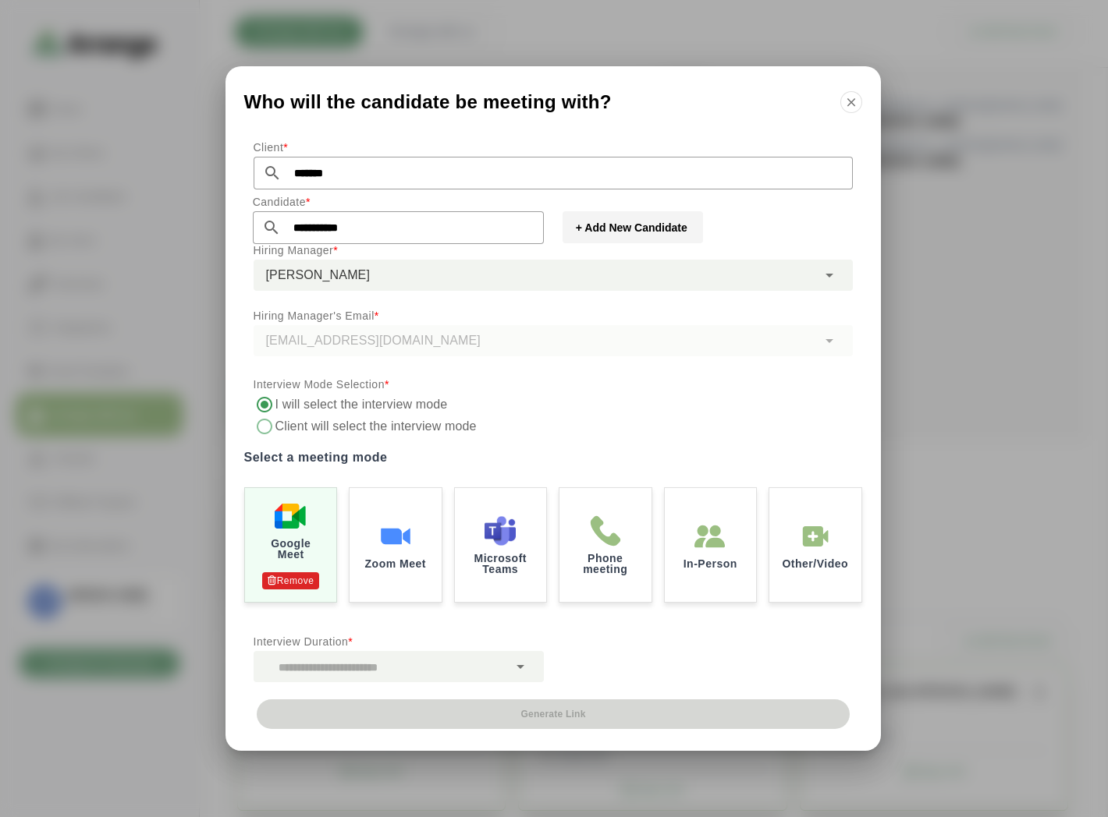
click at [370, 683] on div "Interview Duration *" at bounding box center [398, 657] width 309 height 69
click at [379, 676] on div at bounding box center [381, 666] width 254 height 31
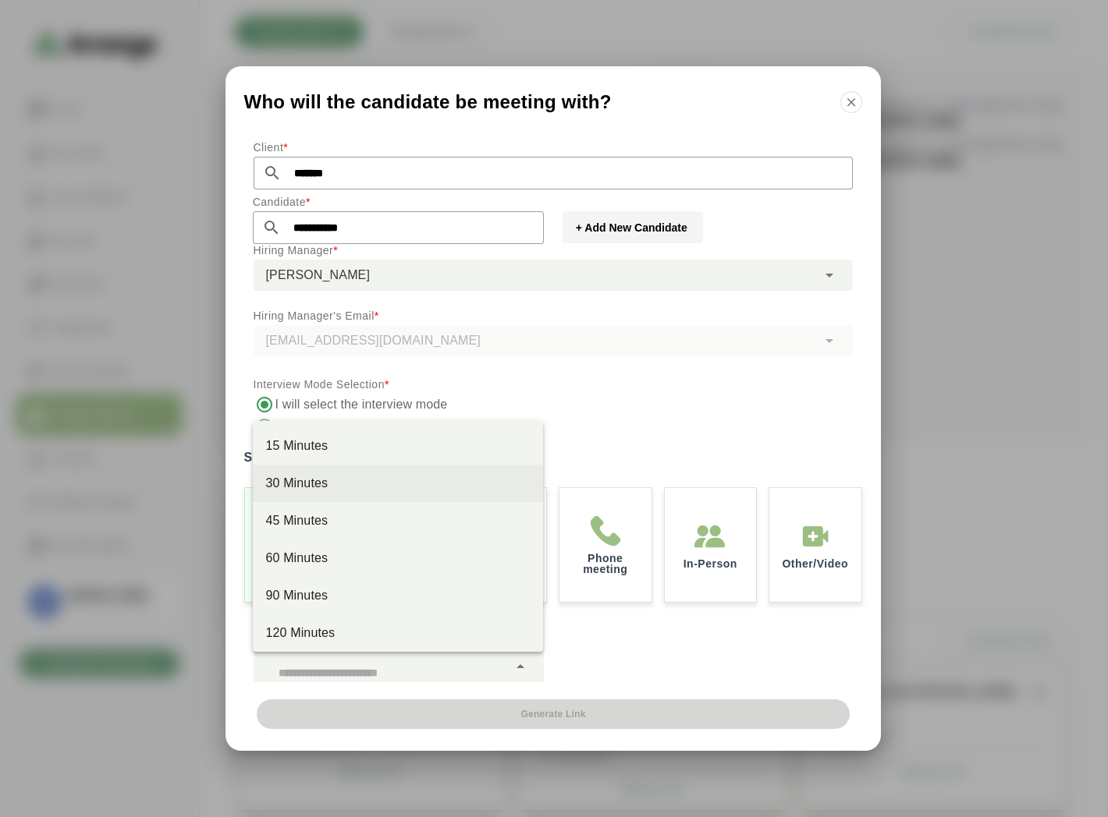
click at [322, 479] on div "30 Minutes" at bounding box center [397, 483] width 265 height 19
type input "**"
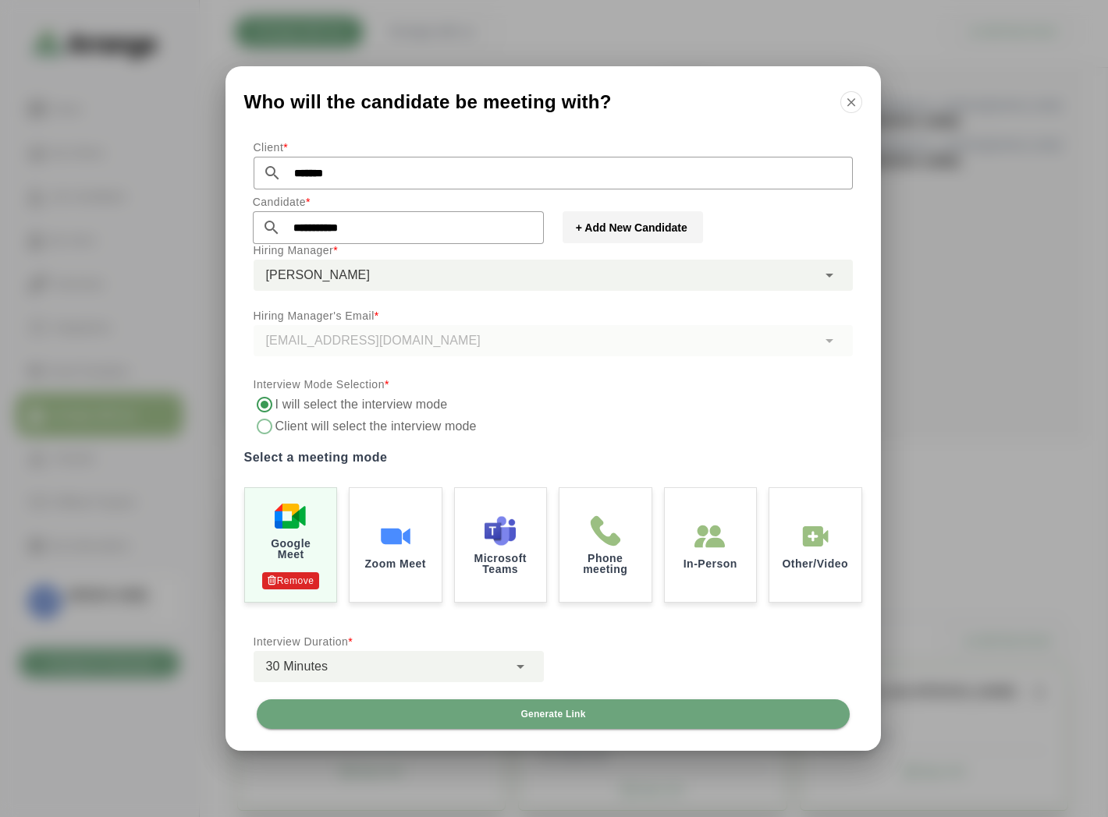
click at [651, 636] on div "**********" at bounding box center [552, 416] width 655 height 568
click at [846, 99] on icon "button" at bounding box center [851, 102] width 14 height 14
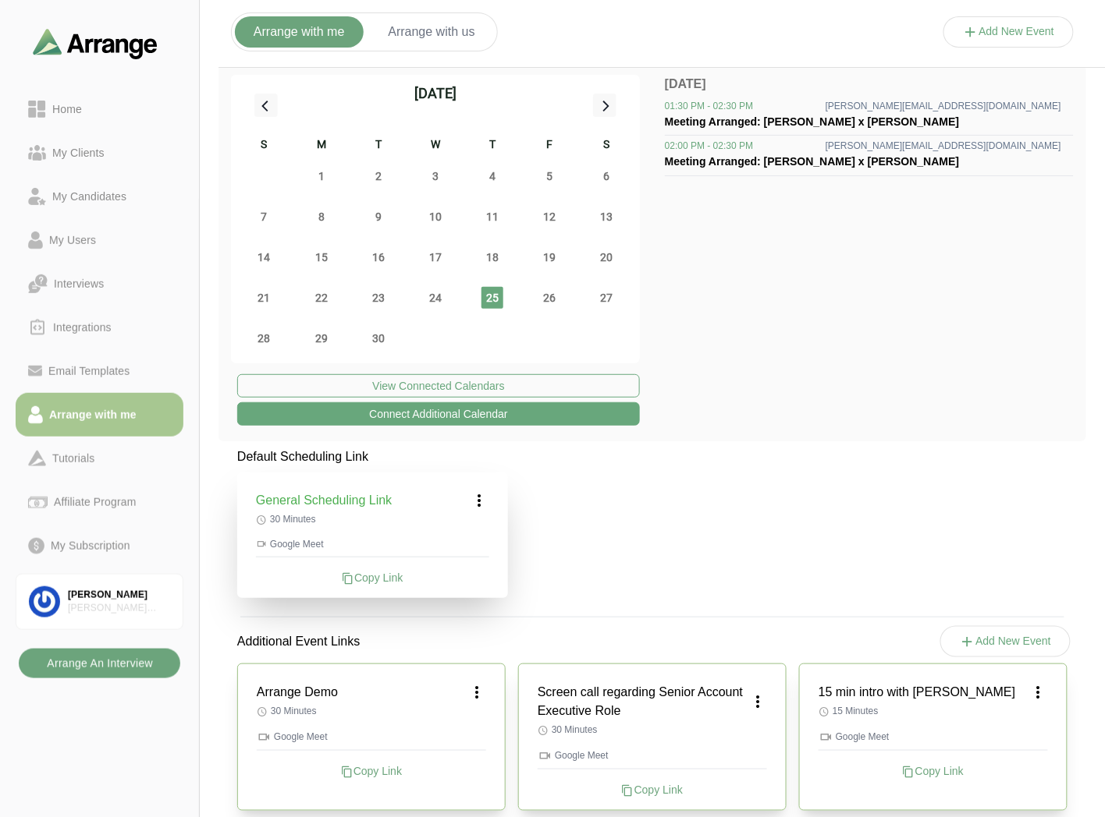
click at [126, 669] on b "Arrange An Interview" at bounding box center [99, 664] width 107 height 30
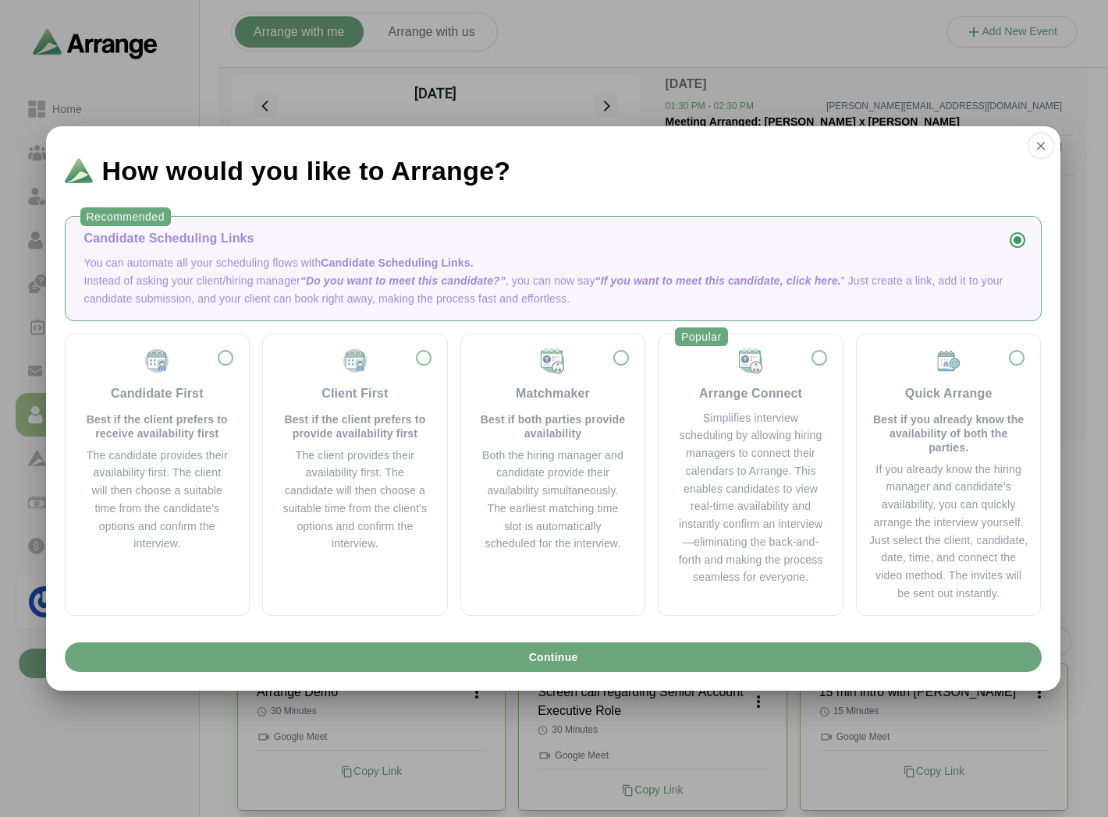
click at [216, 238] on div "Candidate Scheduling Links" at bounding box center [553, 238] width 938 height 19
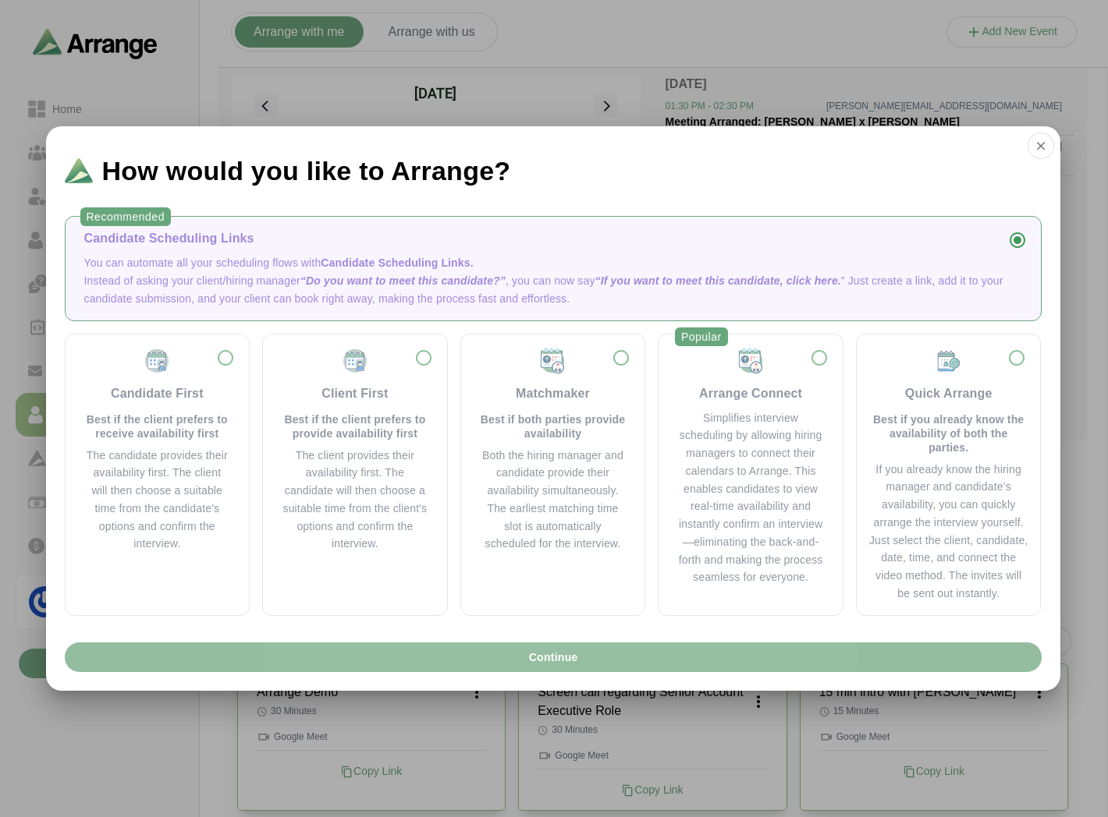
click at [548, 652] on span "Continue" at bounding box center [552, 658] width 50 height 30
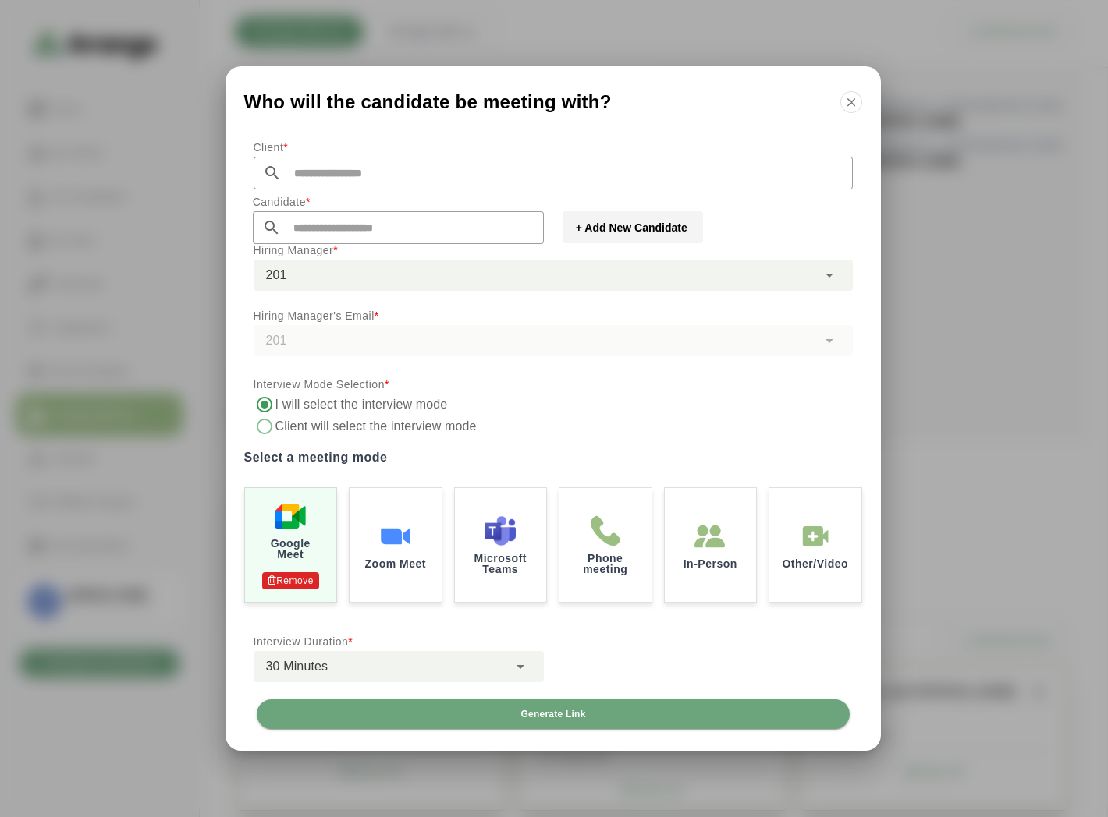
click at [332, 185] on input "text" at bounding box center [567, 173] width 571 height 33
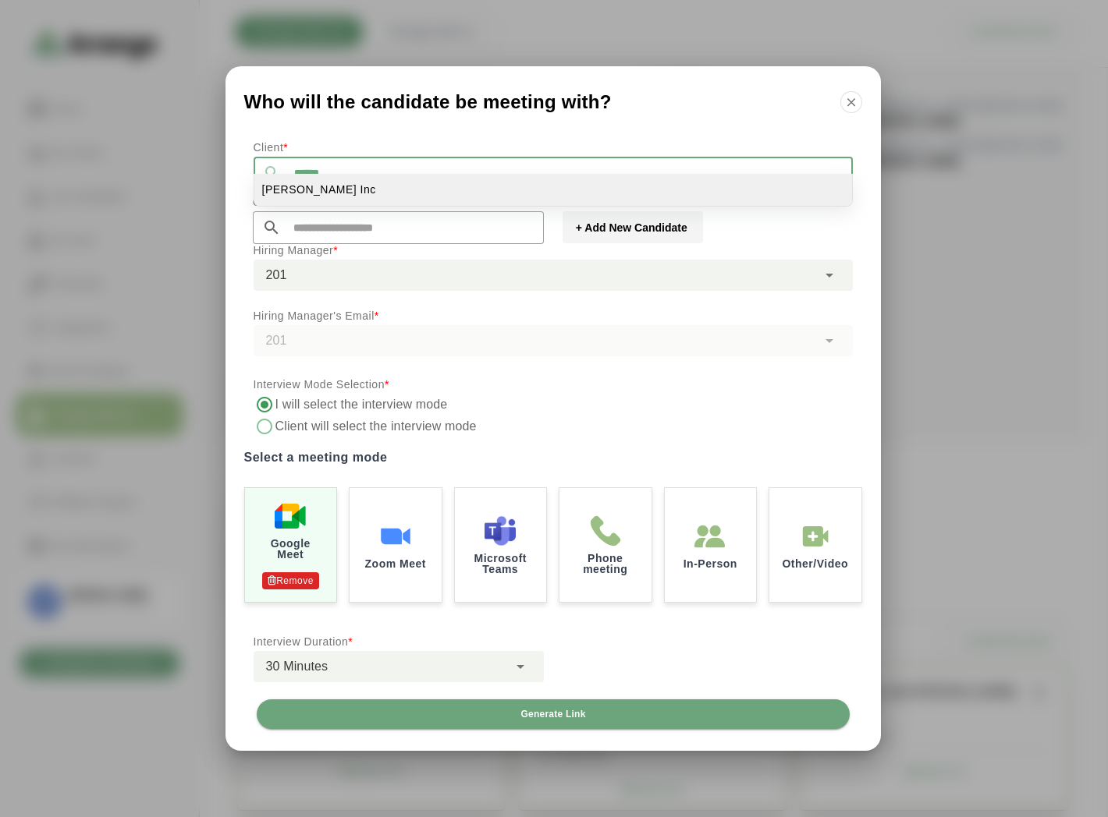
click at [309, 200] on li "[PERSON_NAME] Inc" at bounding box center [553, 190] width 598 height 32
type input "*******"
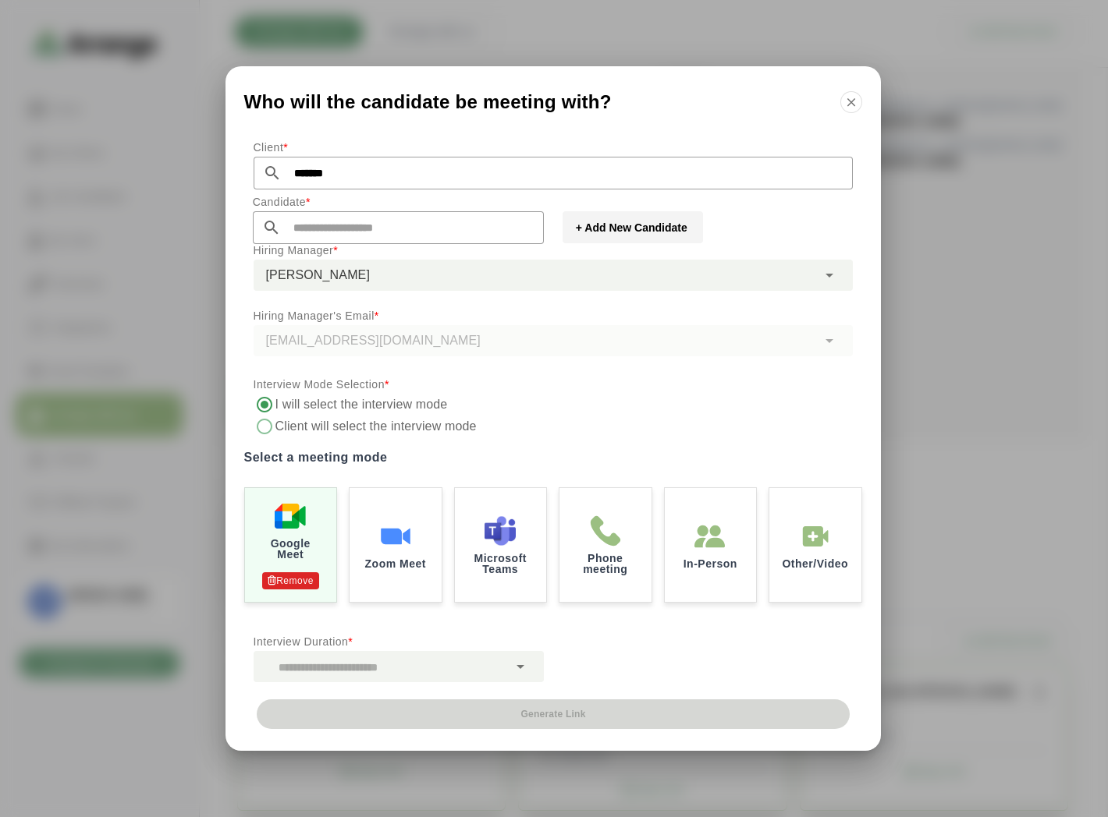
click at [373, 244] on input "text" at bounding box center [412, 227] width 263 height 33
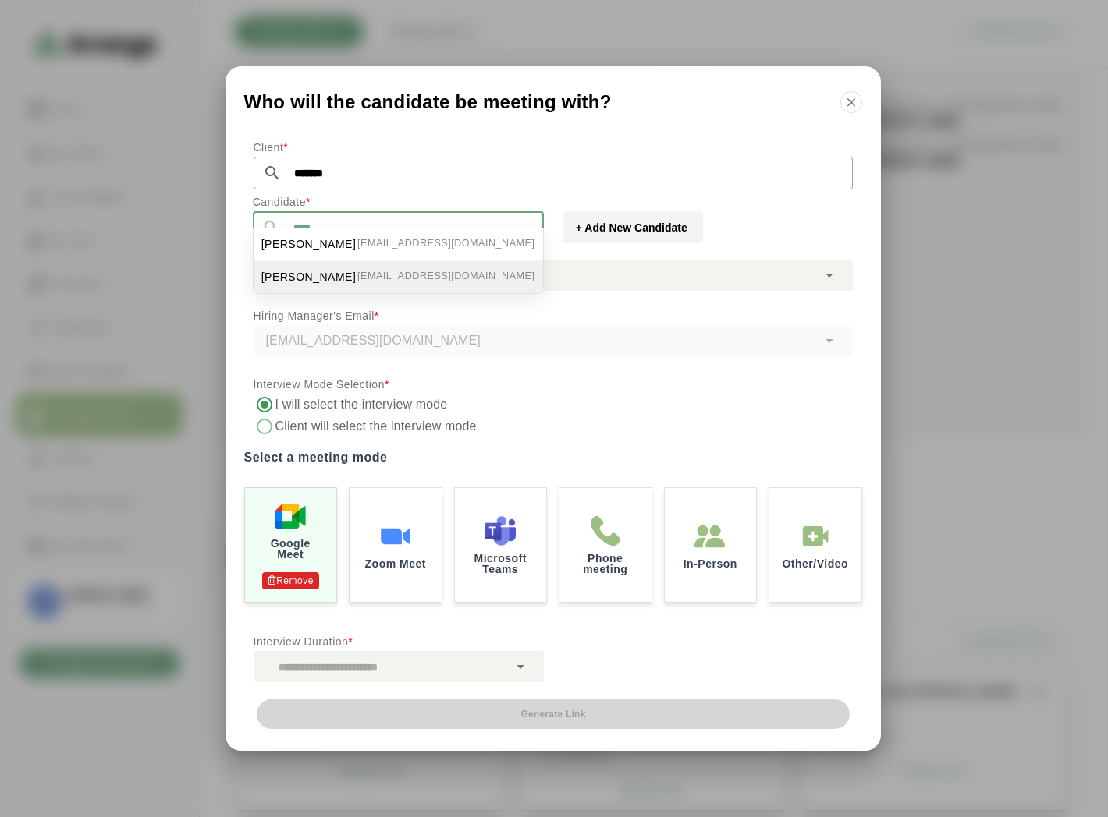
click at [307, 278] on span "[PERSON_NAME]" at bounding box center [308, 277] width 95 height 16
type input "**********"
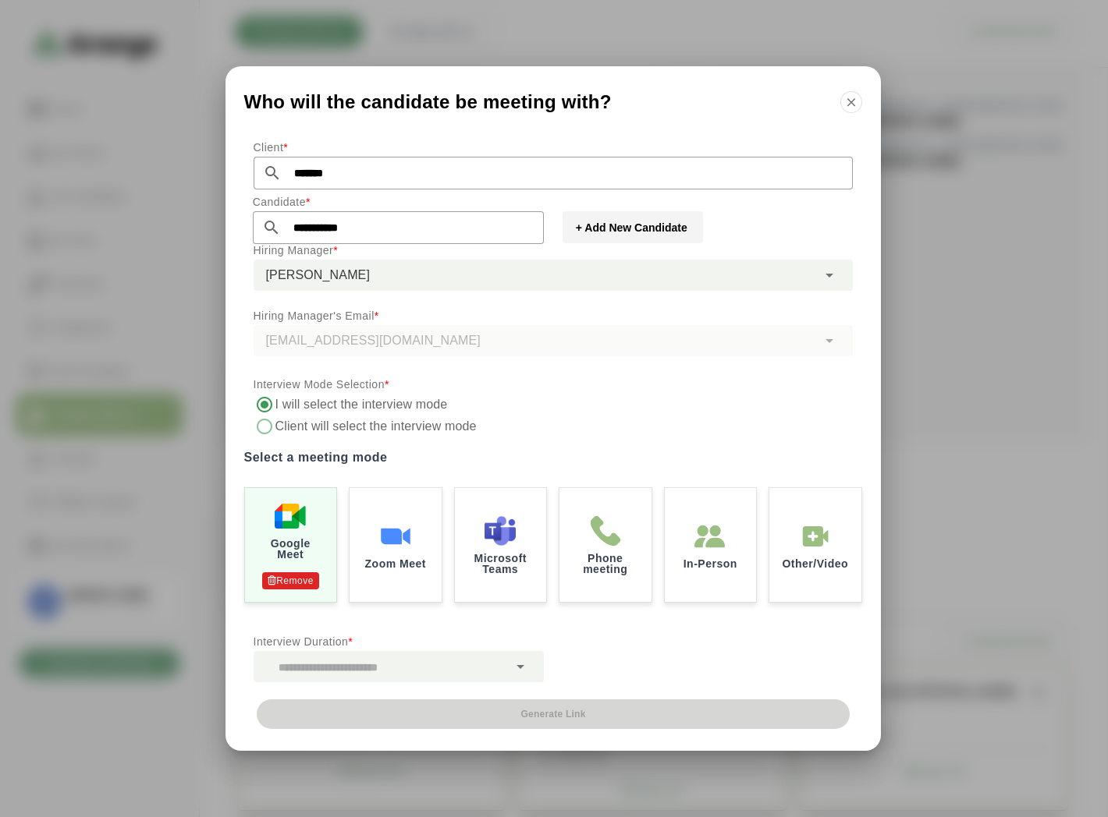
type input "*********"
click at [392, 276] on div "[PERSON_NAME] *********" at bounding box center [535, 275] width 563 height 31
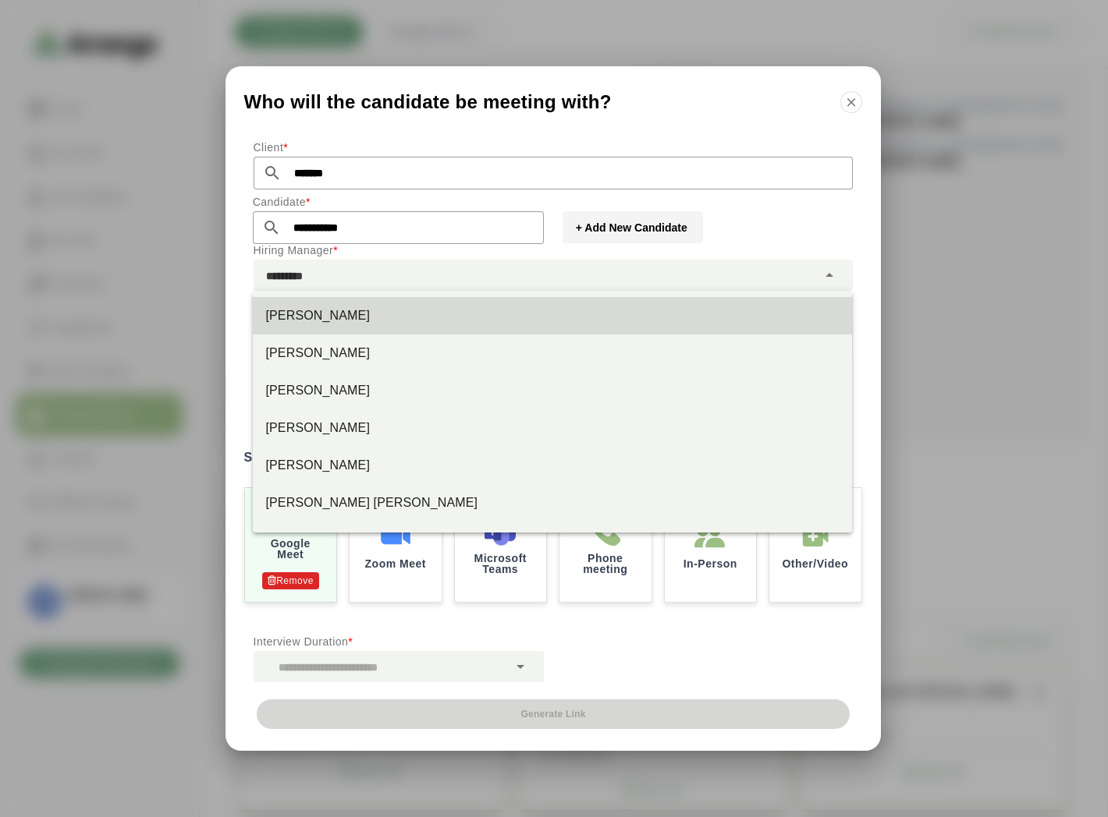
click at [392, 276] on div "[PERSON_NAME] *********" at bounding box center [535, 275] width 563 height 31
click at [315, 325] on div "[PERSON_NAME]" at bounding box center [552, 315] width 599 height 37
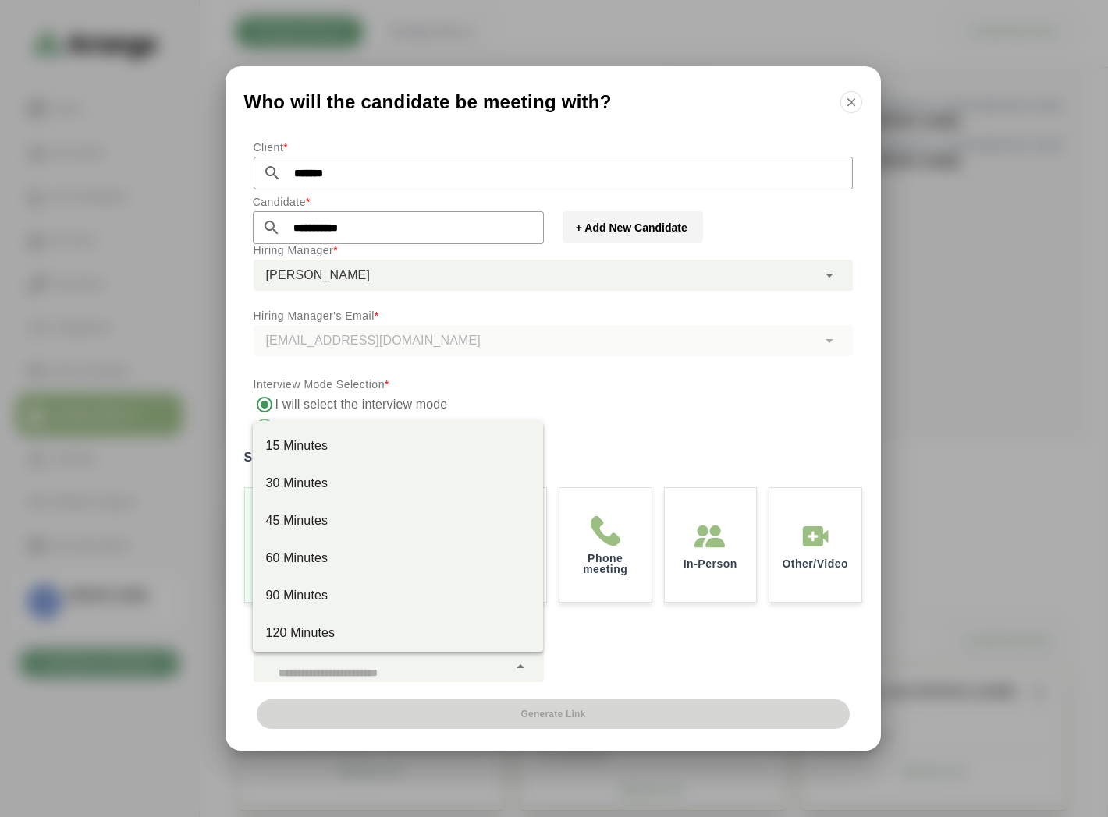
click at [387, 660] on div at bounding box center [381, 666] width 254 height 31
click at [316, 481] on div "30 Minutes" at bounding box center [397, 483] width 265 height 19
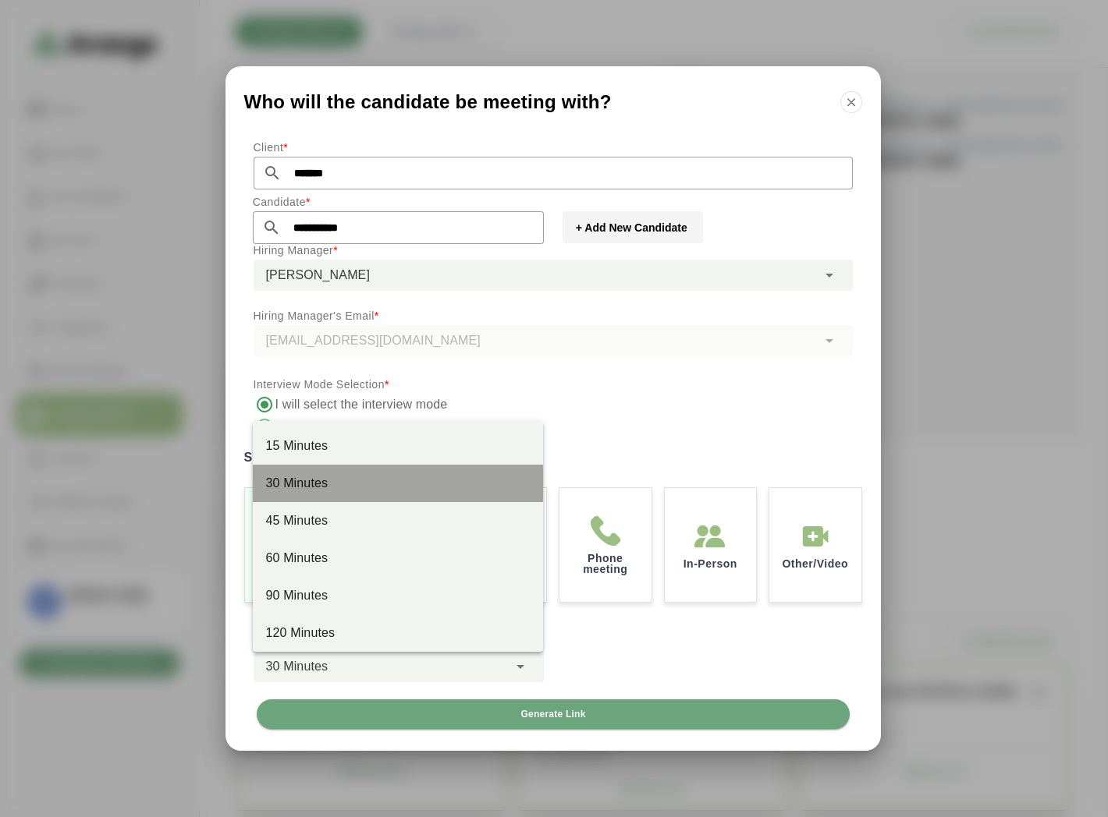
type input "**"
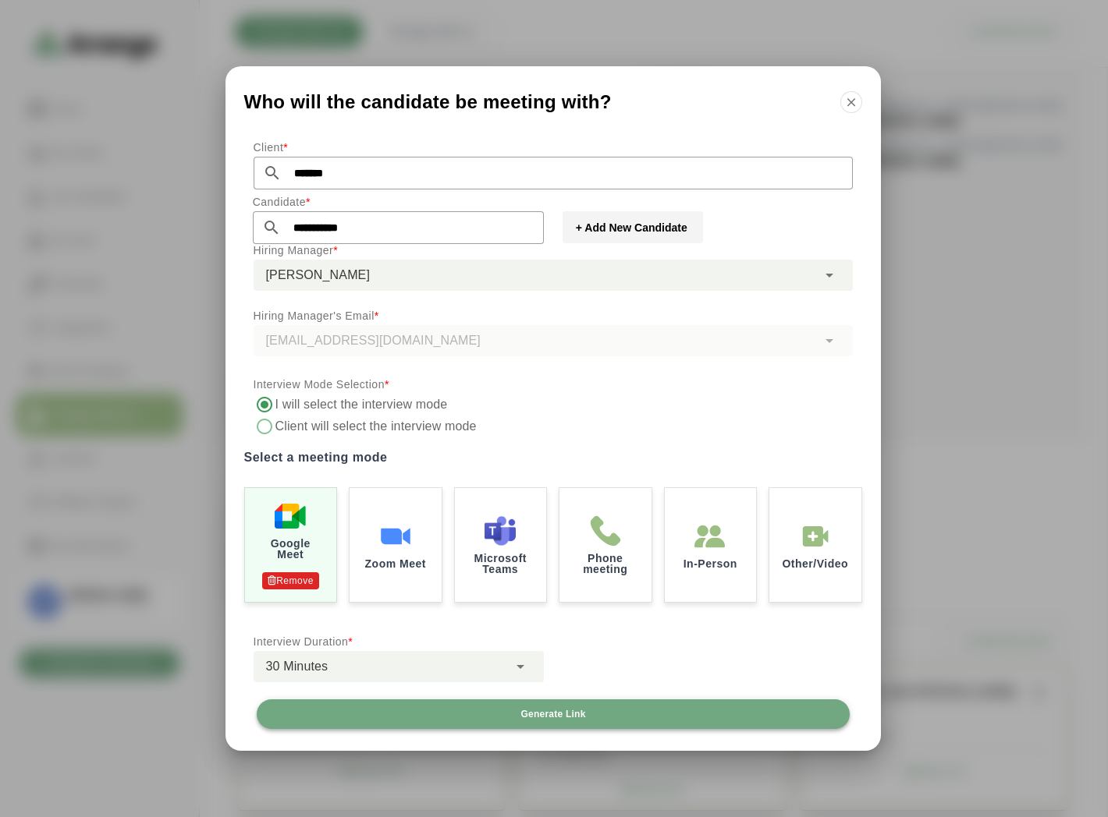
click at [572, 714] on span "Generate Link" at bounding box center [553, 714] width 66 height 12
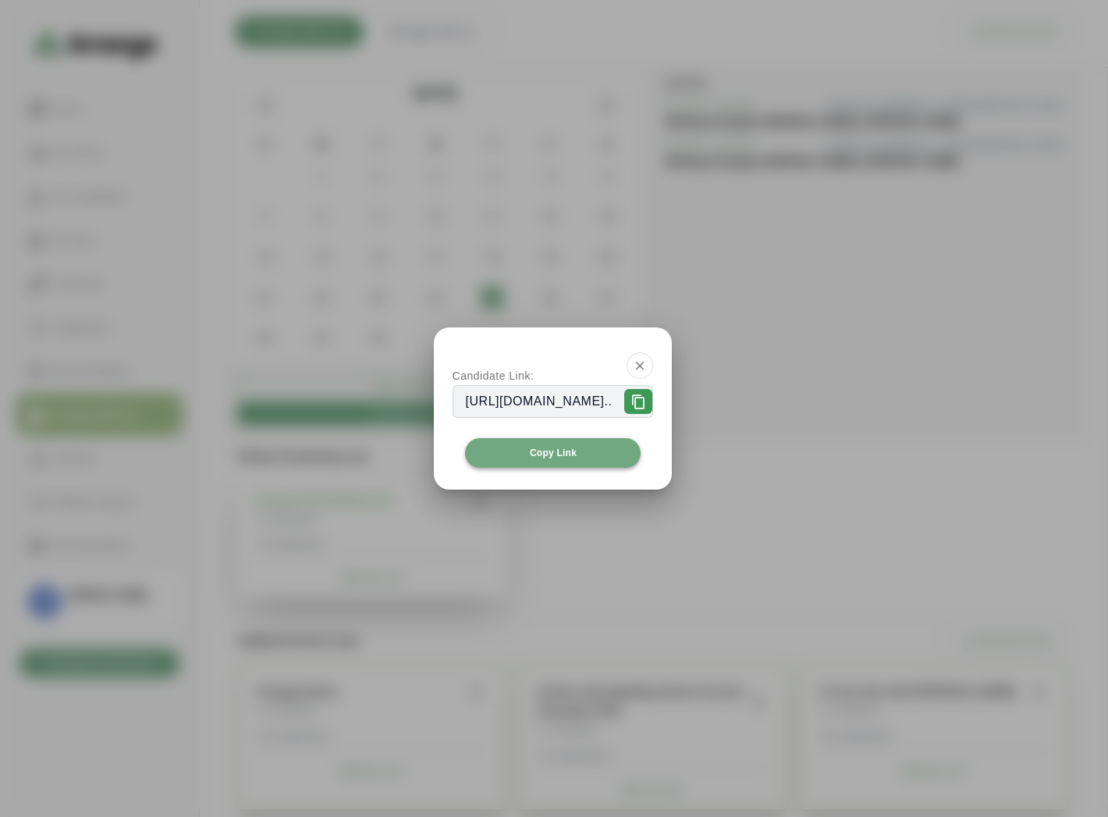
click at [558, 455] on span "Copy Link" at bounding box center [553, 453] width 48 height 12
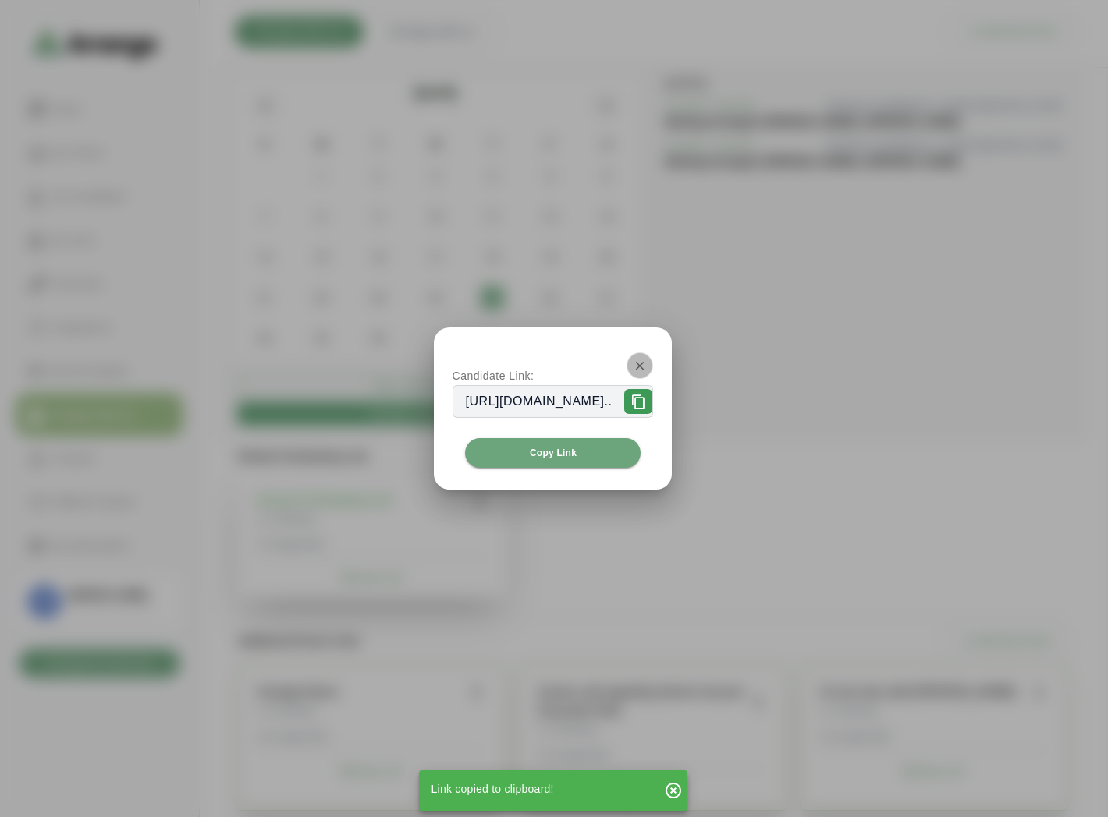
click at [647, 369] on icon "button" at bounding box center [640, 366] width 14 height 14
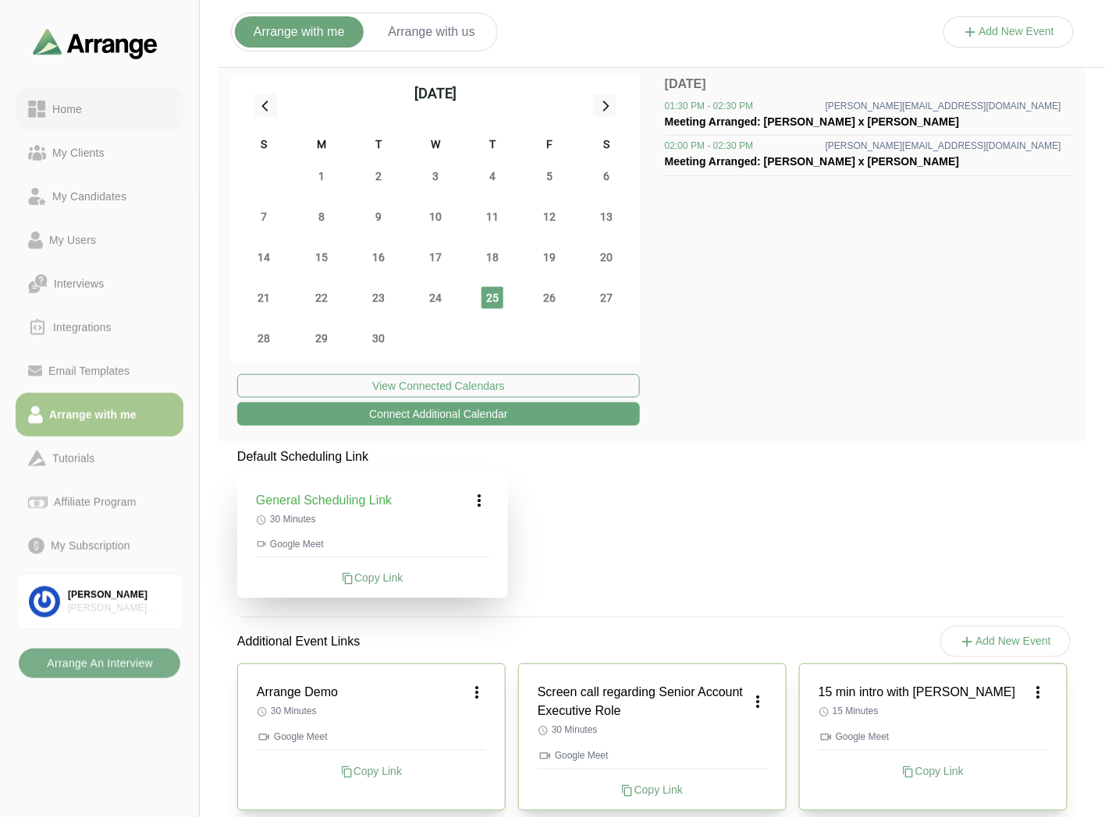
click at [112, 97] on link "Home" at bounding box center [100, 109] width 168 height 44
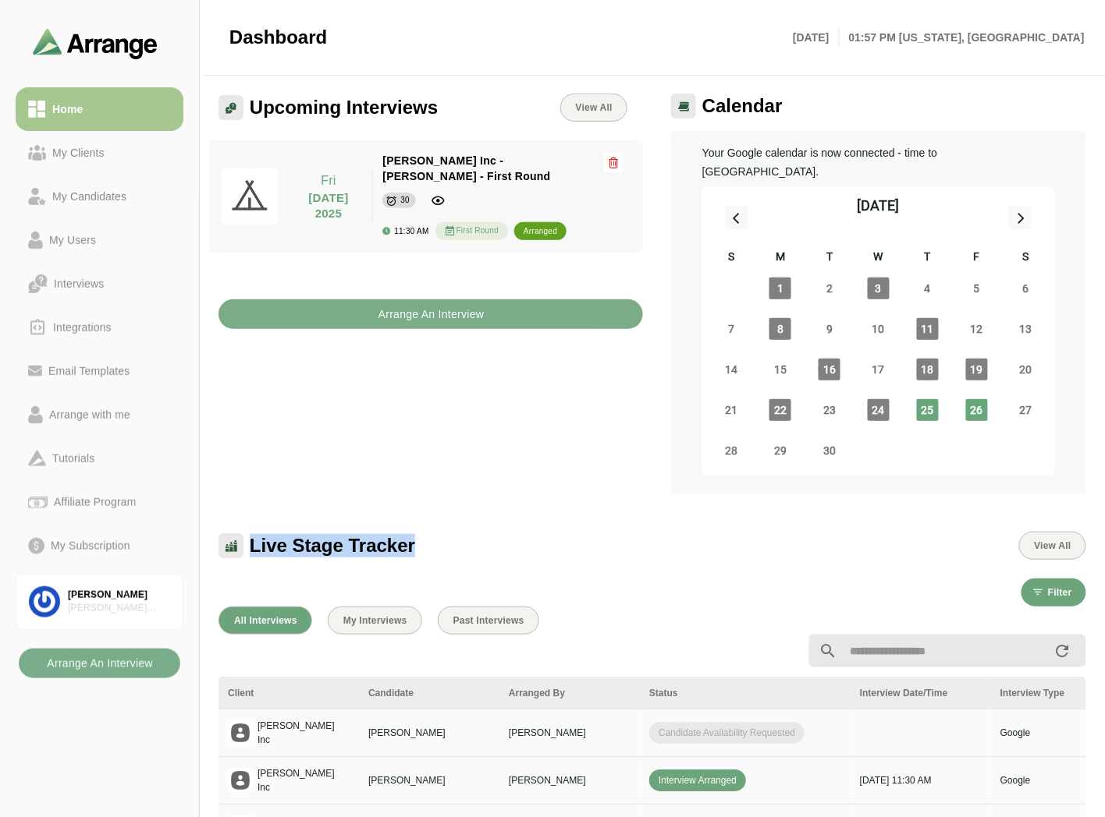
drag, startPoint x: 253, startPoint y: 527, endPoint x: 424, endPoint y: 527, distance: 170.8
click at [424, 532] on div "Live Stage Tracker View All" at bounding box center [651, 546] width 867 height 28
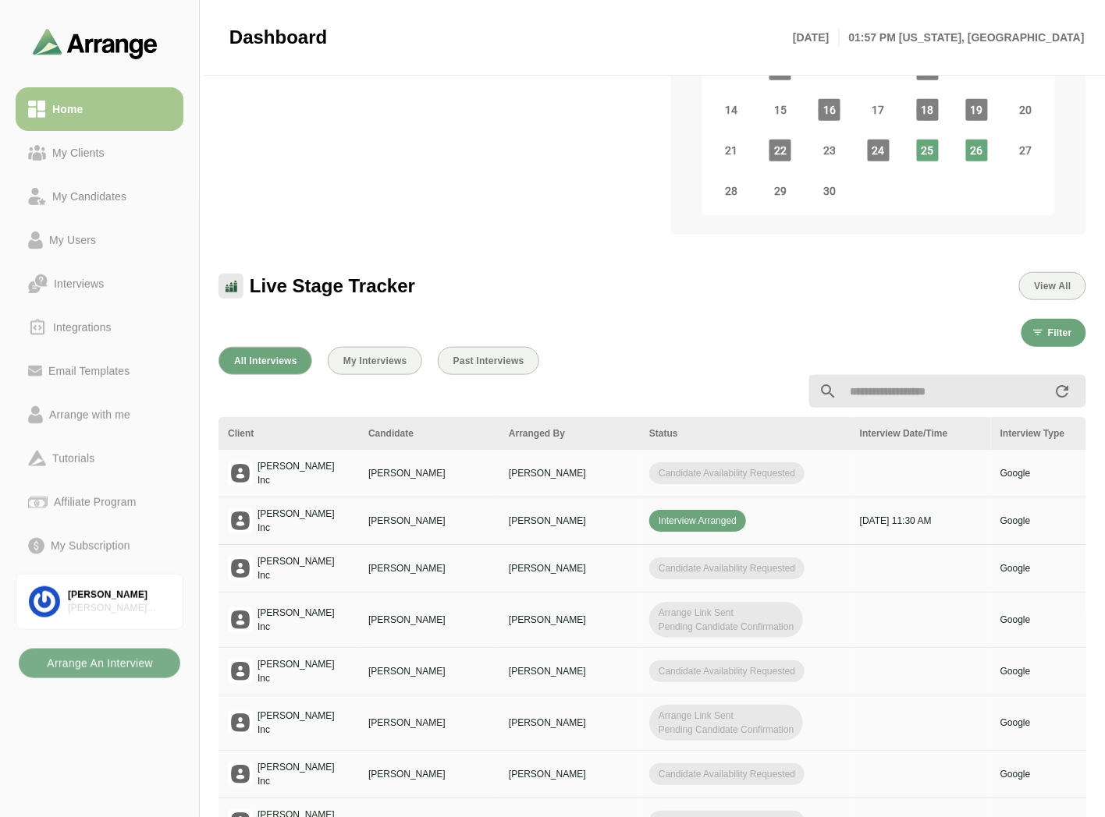
scroll to position [173, 0]
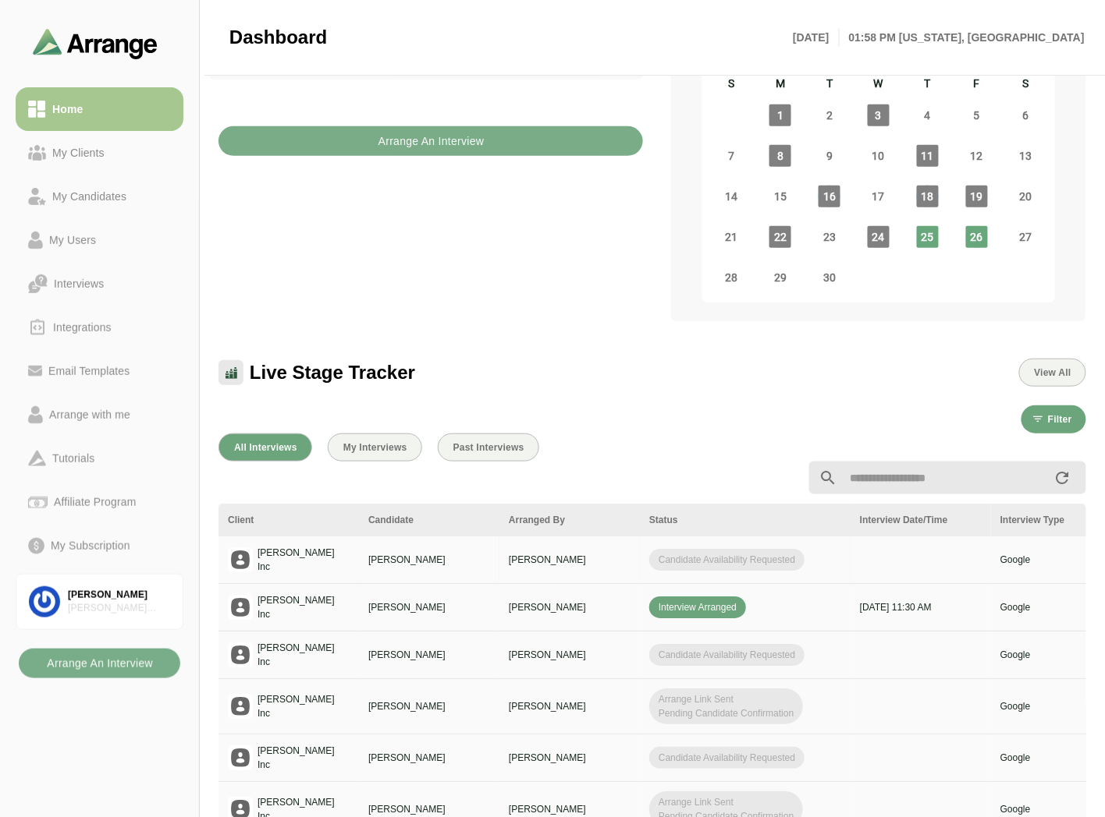
drag, startPoint x: 699, startPoint y: 531, endPoint x: 729, endPoint y: 531, distance: 30.4
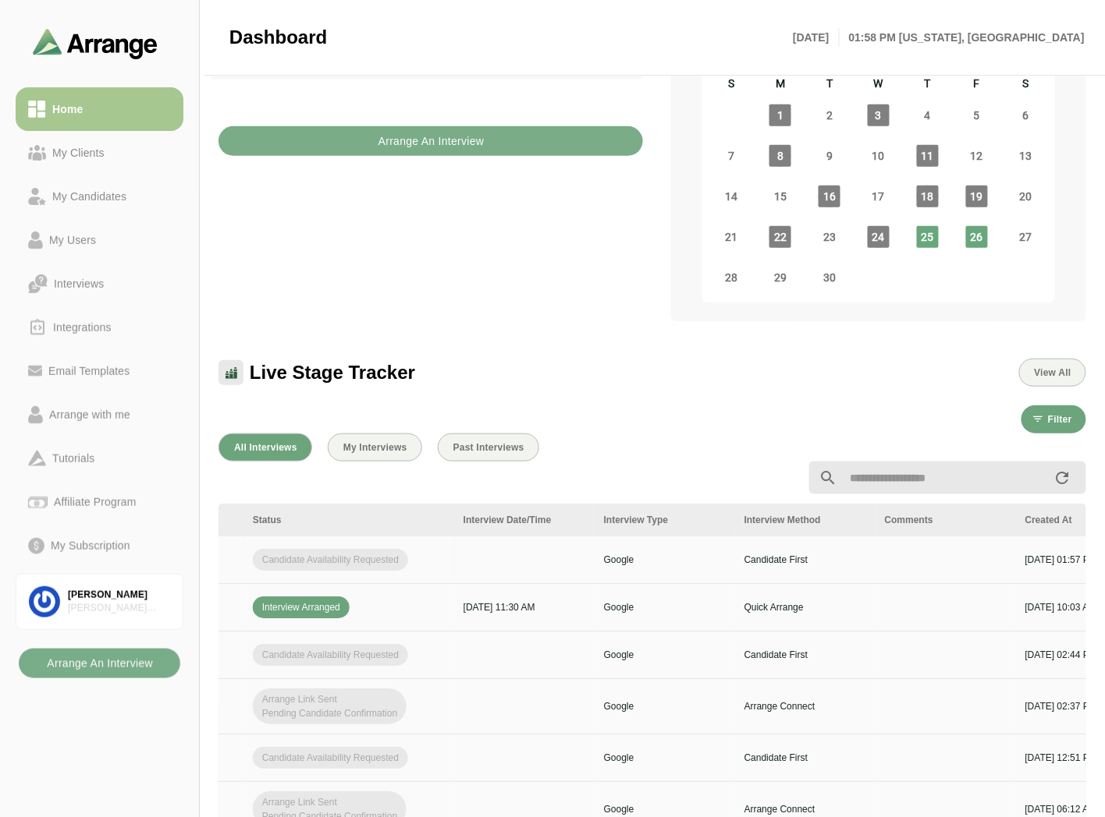
scroll to position [0, 625]
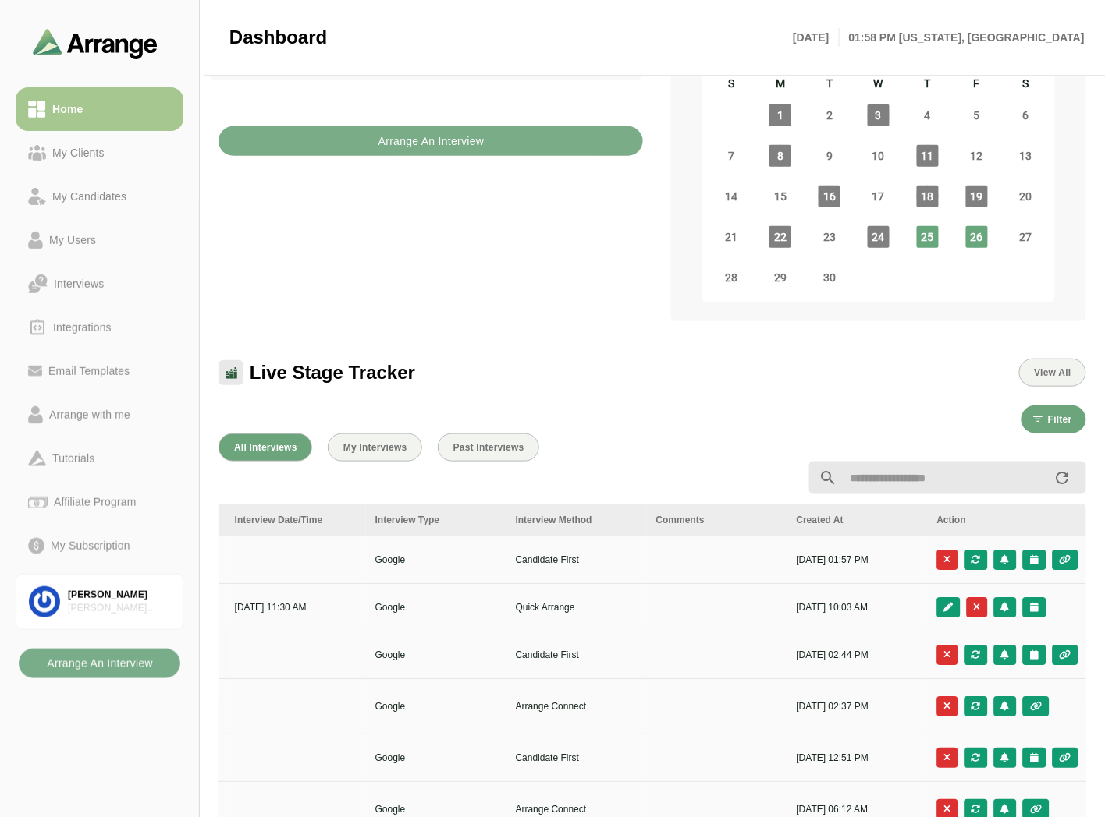
drag, startPoint x: 504, startPoint y: 612, endPoint x: 392, endPoint y: 609, distance: 111.6
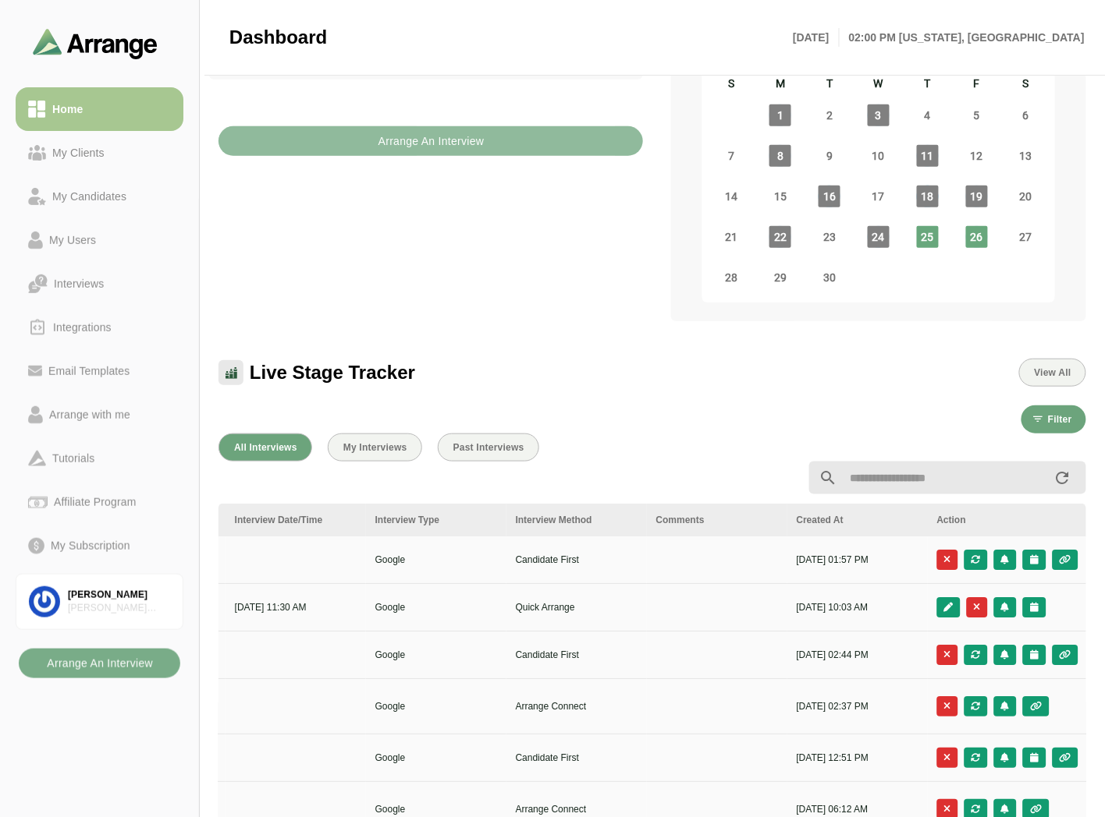
click at [400, 126] on b "Arrange An Interview" at bounding box center [431, 141] width 107 height 30
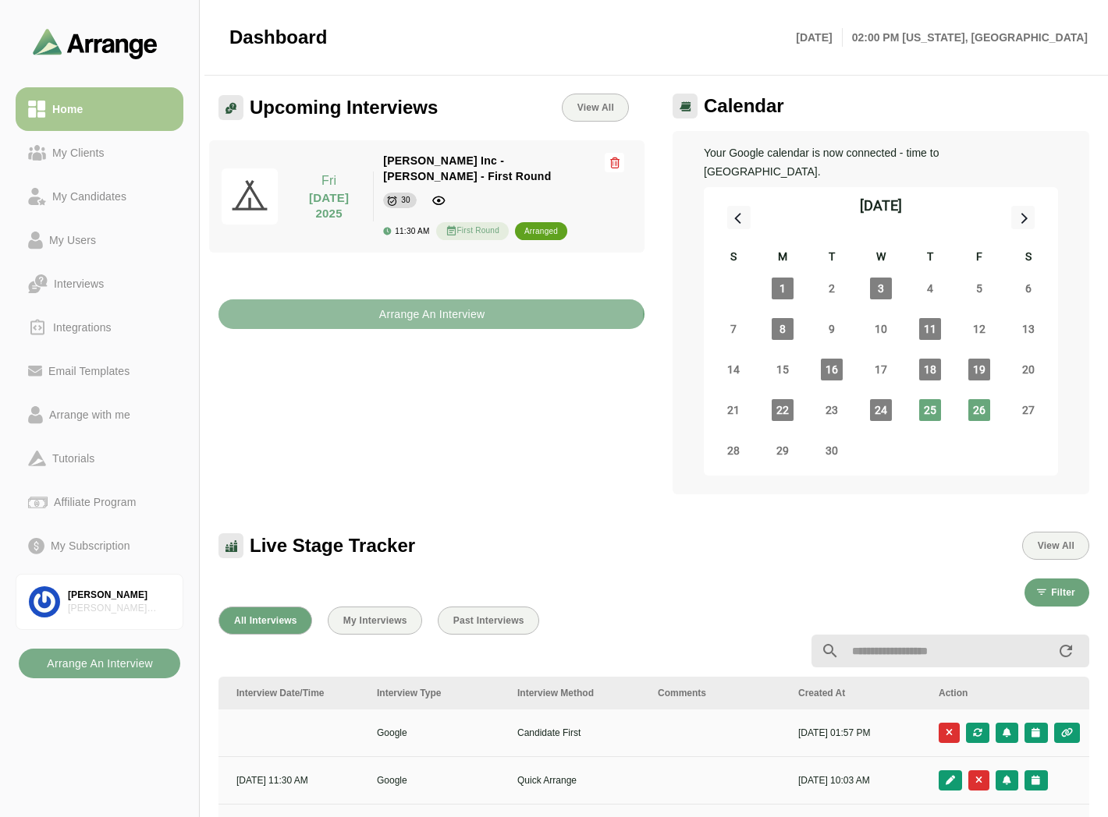
scroll to position [0, 624]
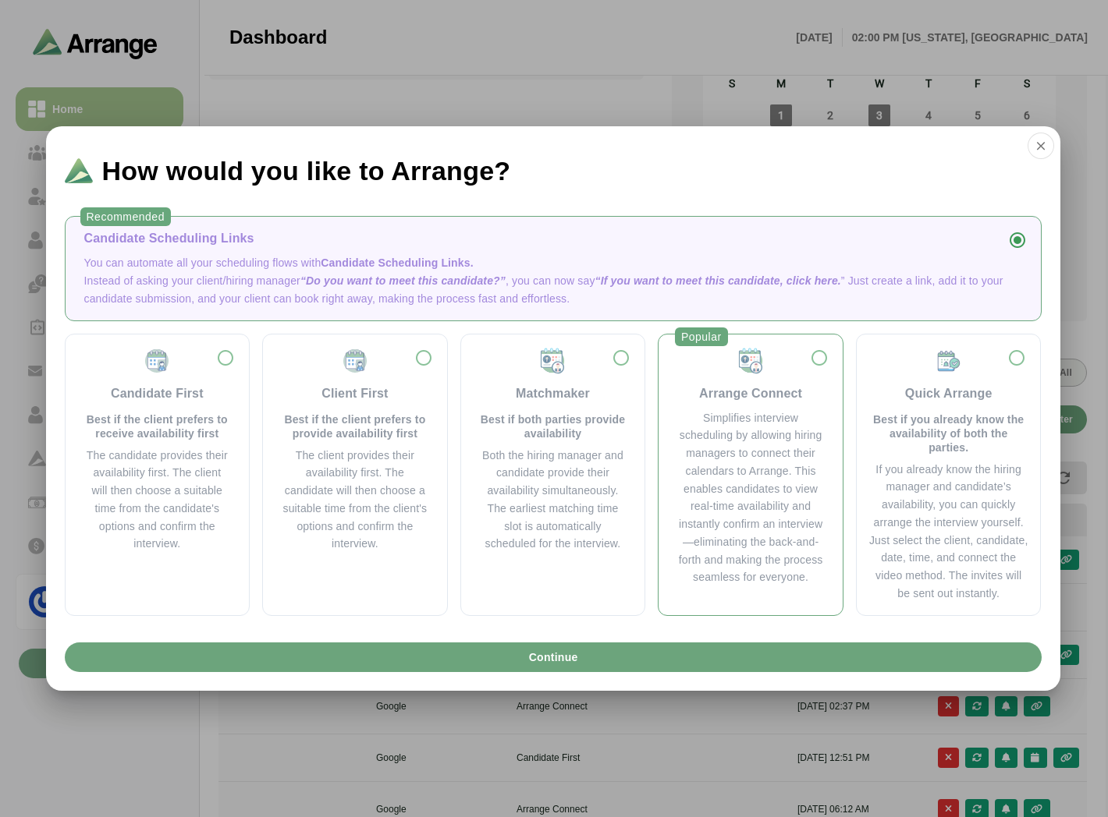
click at [714, 439] on div "Simplifies interview scheduling by allowing hiring managers to connect their ca…" at bounding box center [750, 499] width 147 height 178
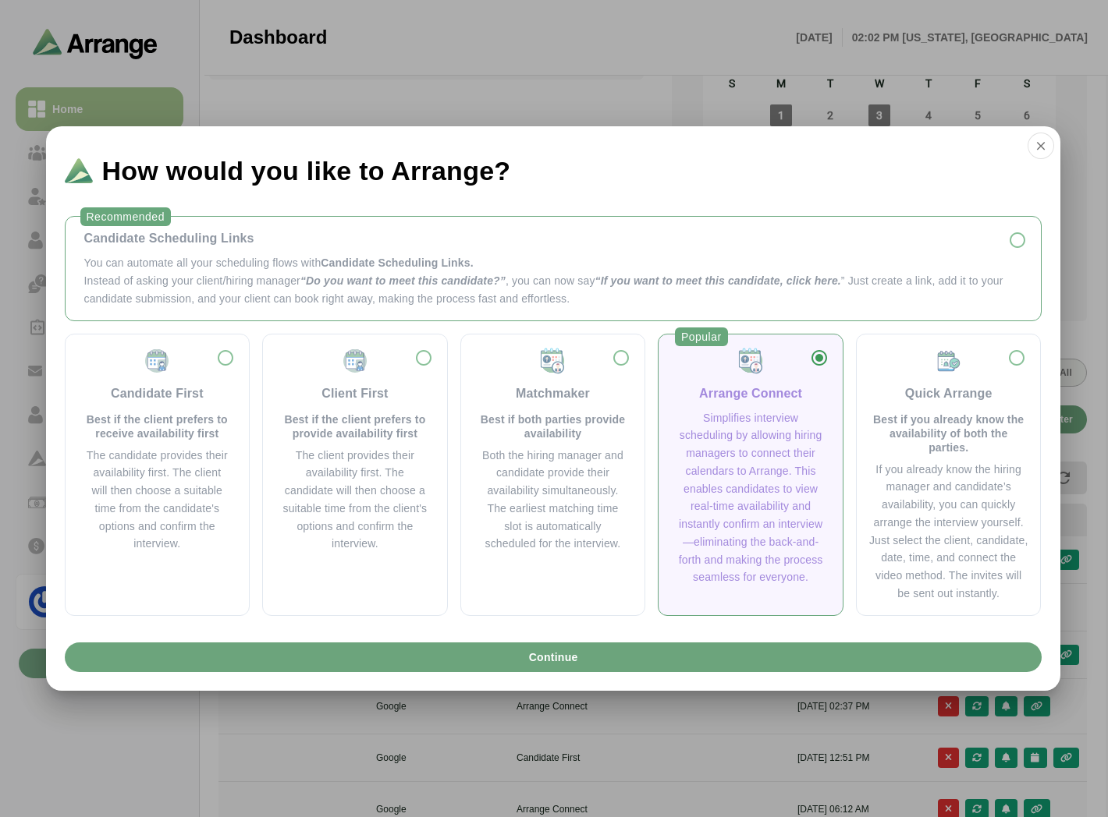
drag, startPoint x: 251, startPoint y: 256, endPoint x: 228, endPoint y: 260, distance: 23.7
click at [251, 256] on p "You can automate all your scheduling flows with Candidate Scheduling Links." at bounding box center [553, 263] width 938 height 18
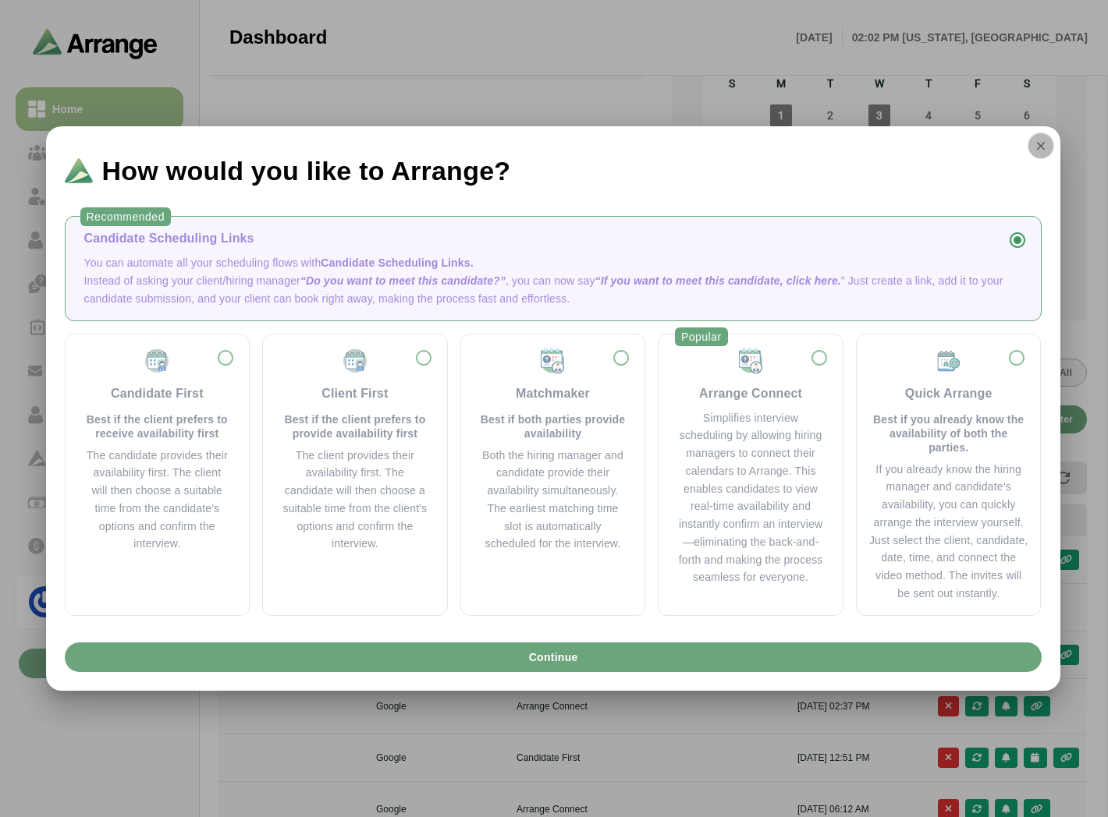
click at [1051, 150] on button "button" at bounding box center [1040, 146] width 27 height 27
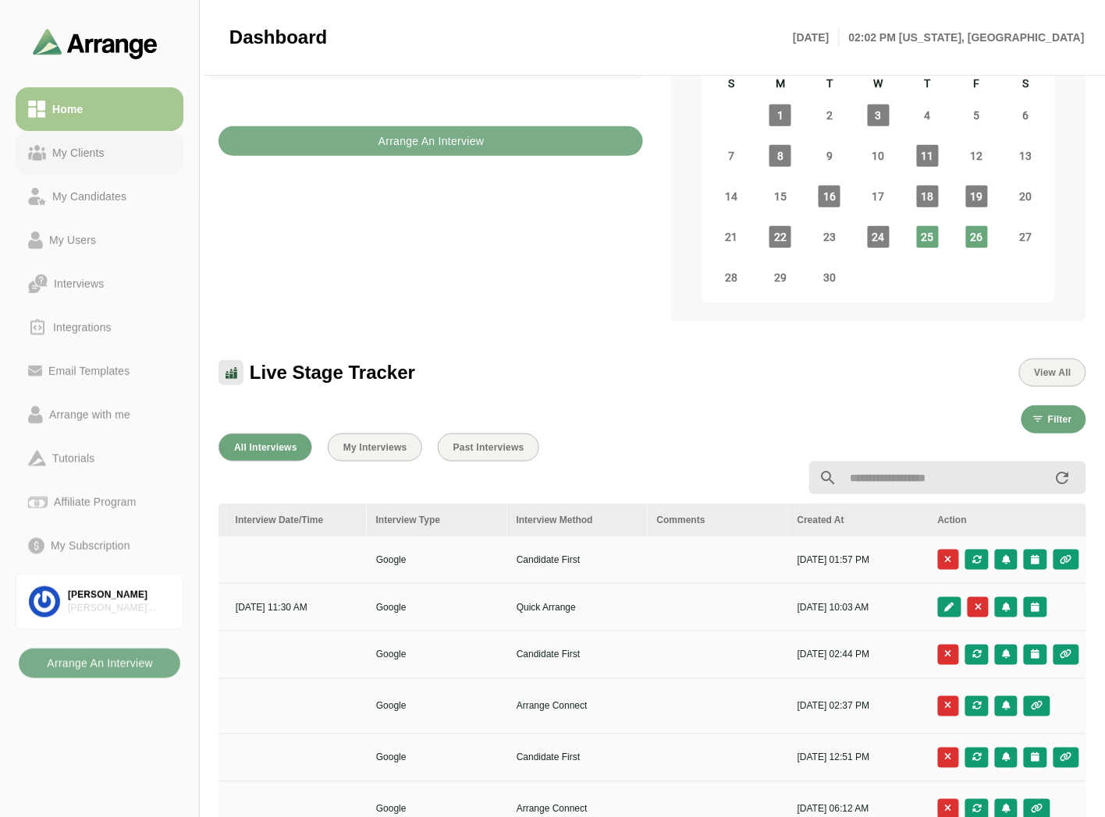
click at [112, 167] on link "My Clients" at bounding box center [100, 153] width 168 height 44
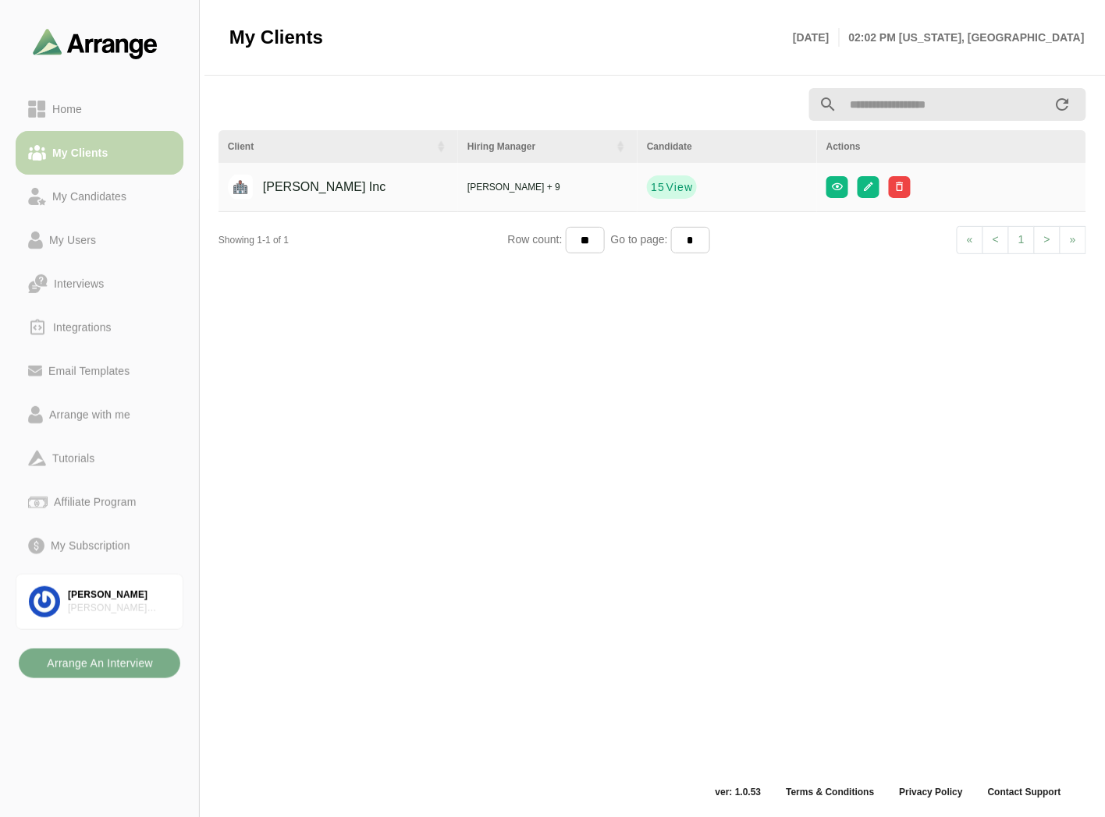
scroll to position [5, 0]
click at [382, 37] on b "New Client" at bounding box center [386, 37] width 48 height 11
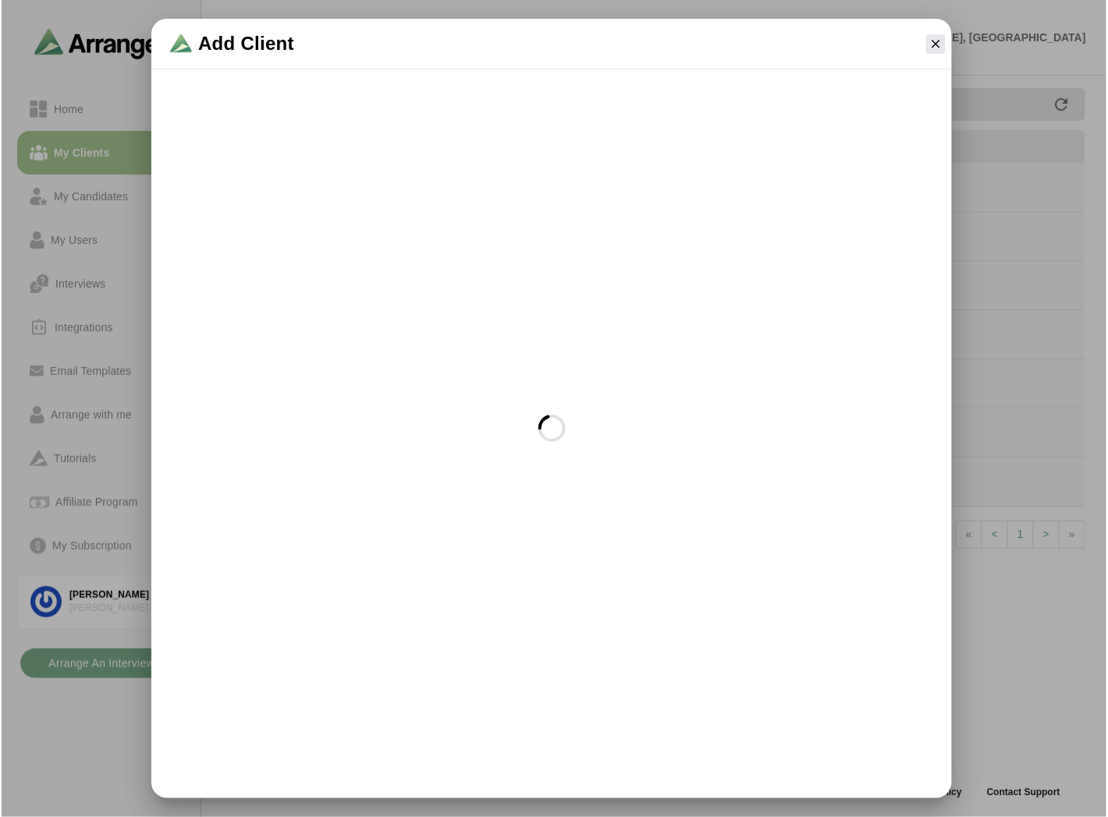
scroll to position [0, 0]
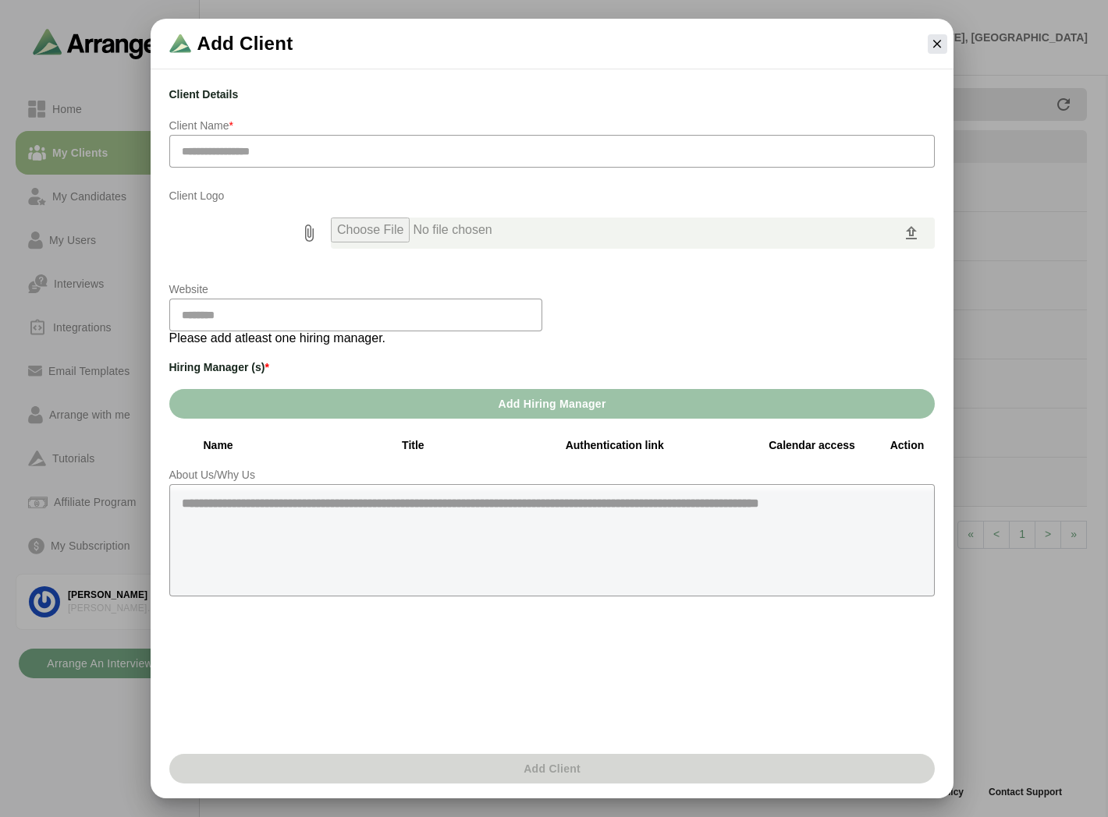
click at [488, 388] on div "Client Details Client Name * Client Logo Website Please add atleast one hiring …" at bounding box center [552, 430] width 784 height 708
click at [501, 403] on span "Add Hiring Manager" at bounding box center [551, 404] width 108 height 30
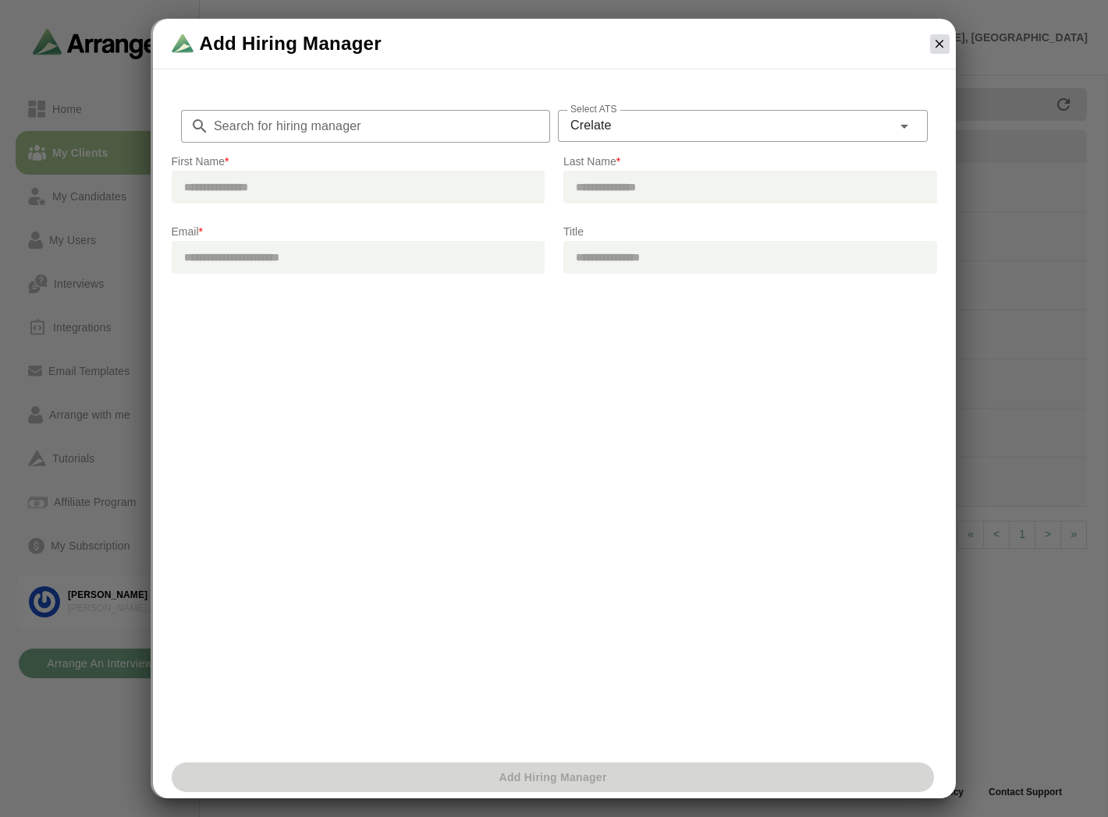
click at [938, 41] on icon "button" at bounding box center [939, 44] width 14 height 14
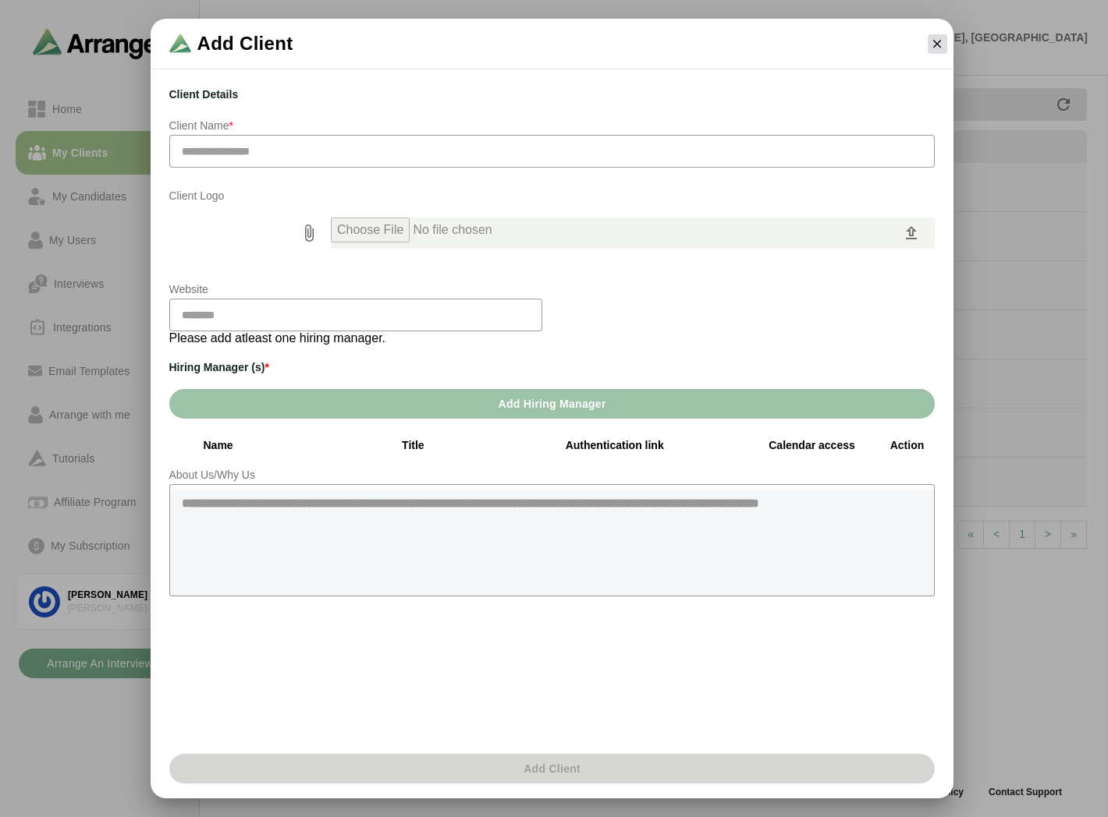
click at [933, 40] on icon "button" at bounding box center [937, 44] width 14 height 14
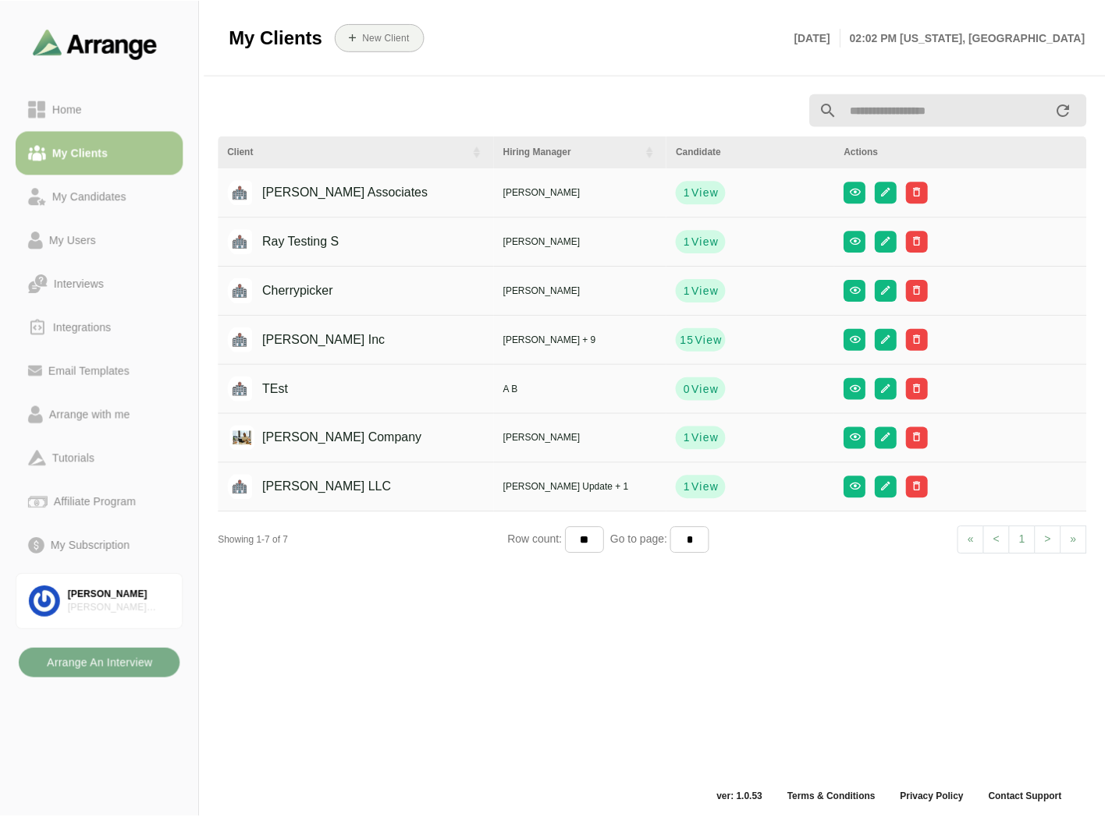
scroll to position [5, 0]
